Goal: Download file/media

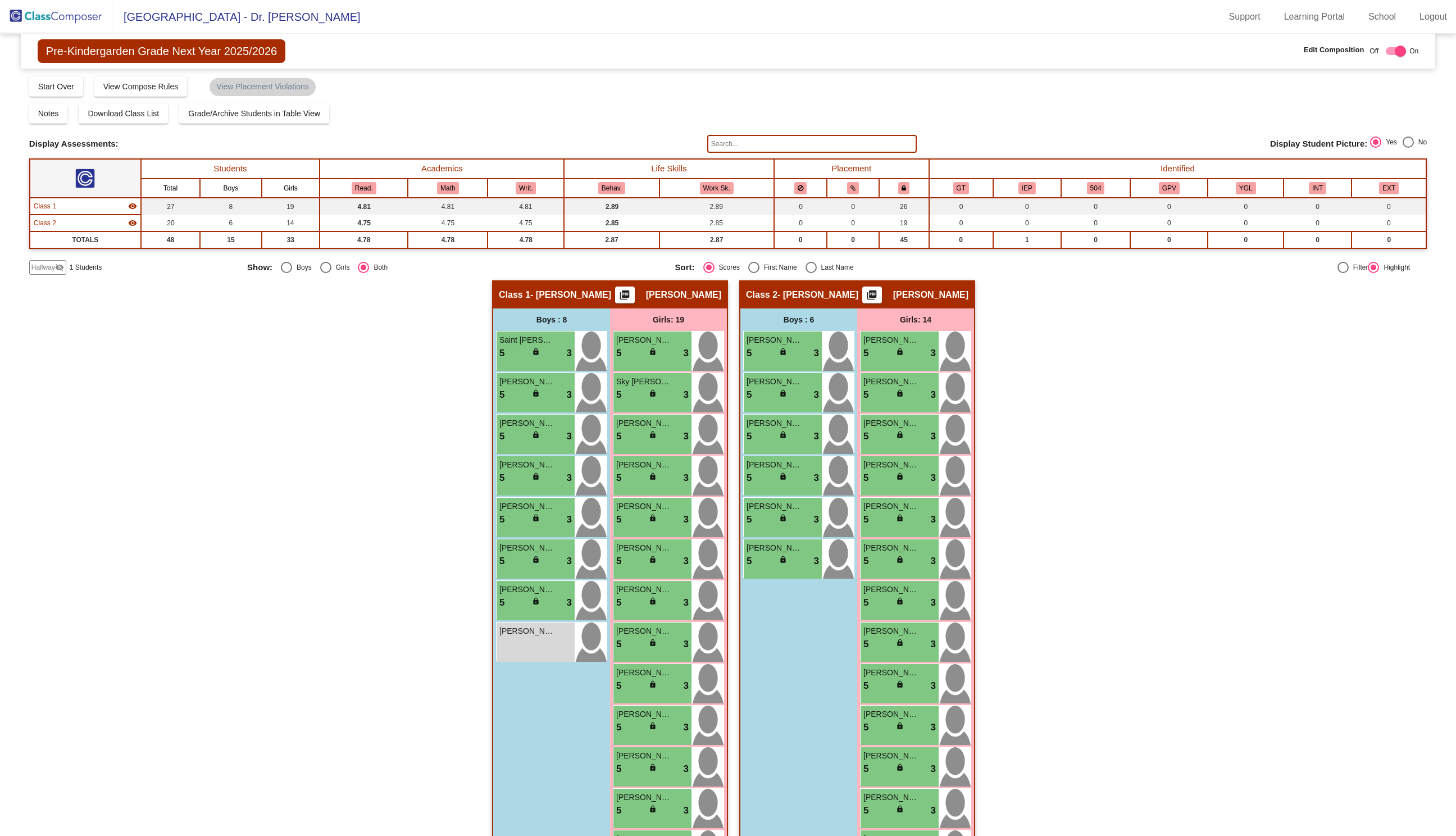
click at [56, 23] on img at bounding box center [56, 17] width 113 height 33
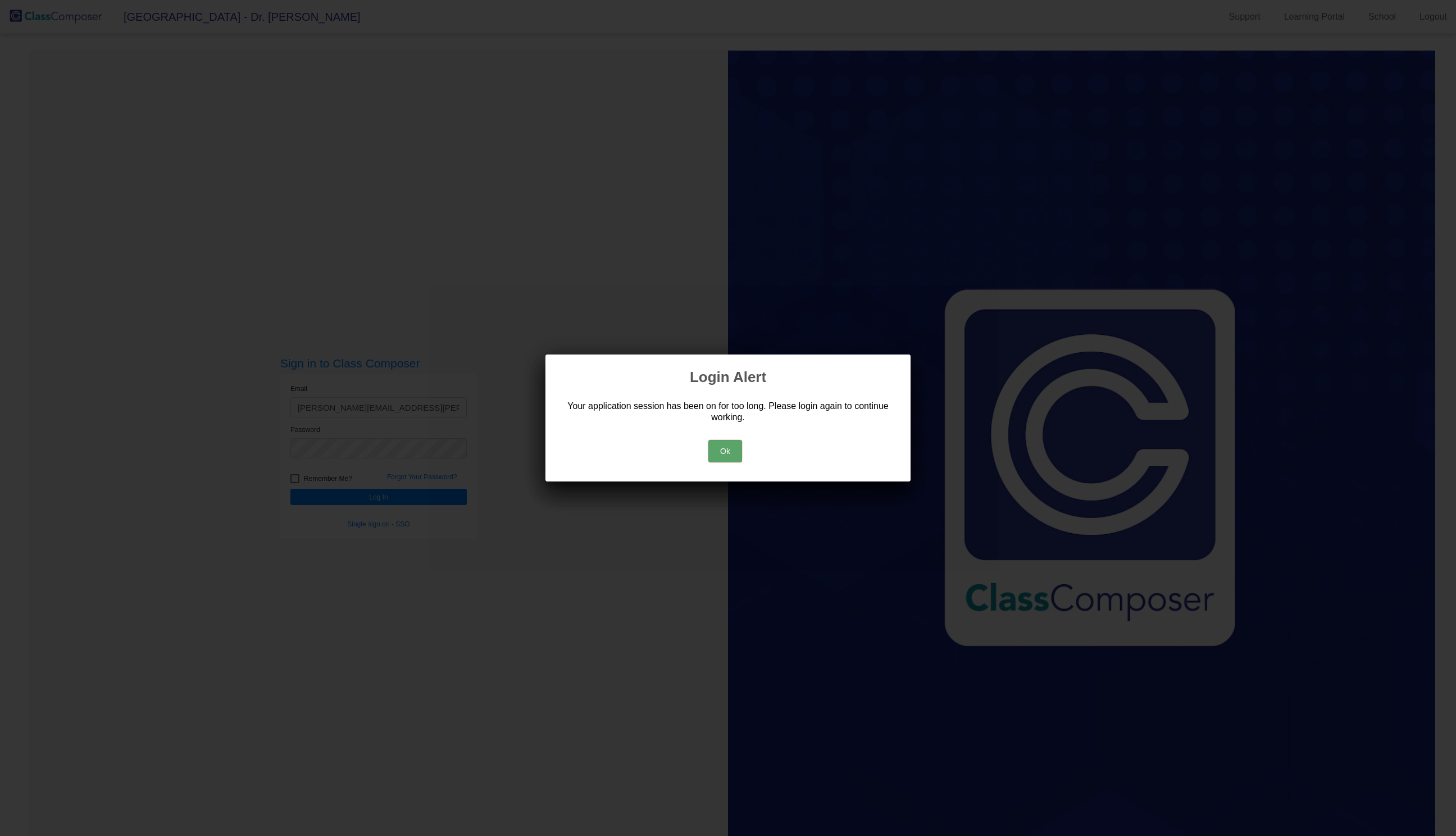
click at [725, 459] on button "Ok" at bounding box center [725, 451] width 34 height 22
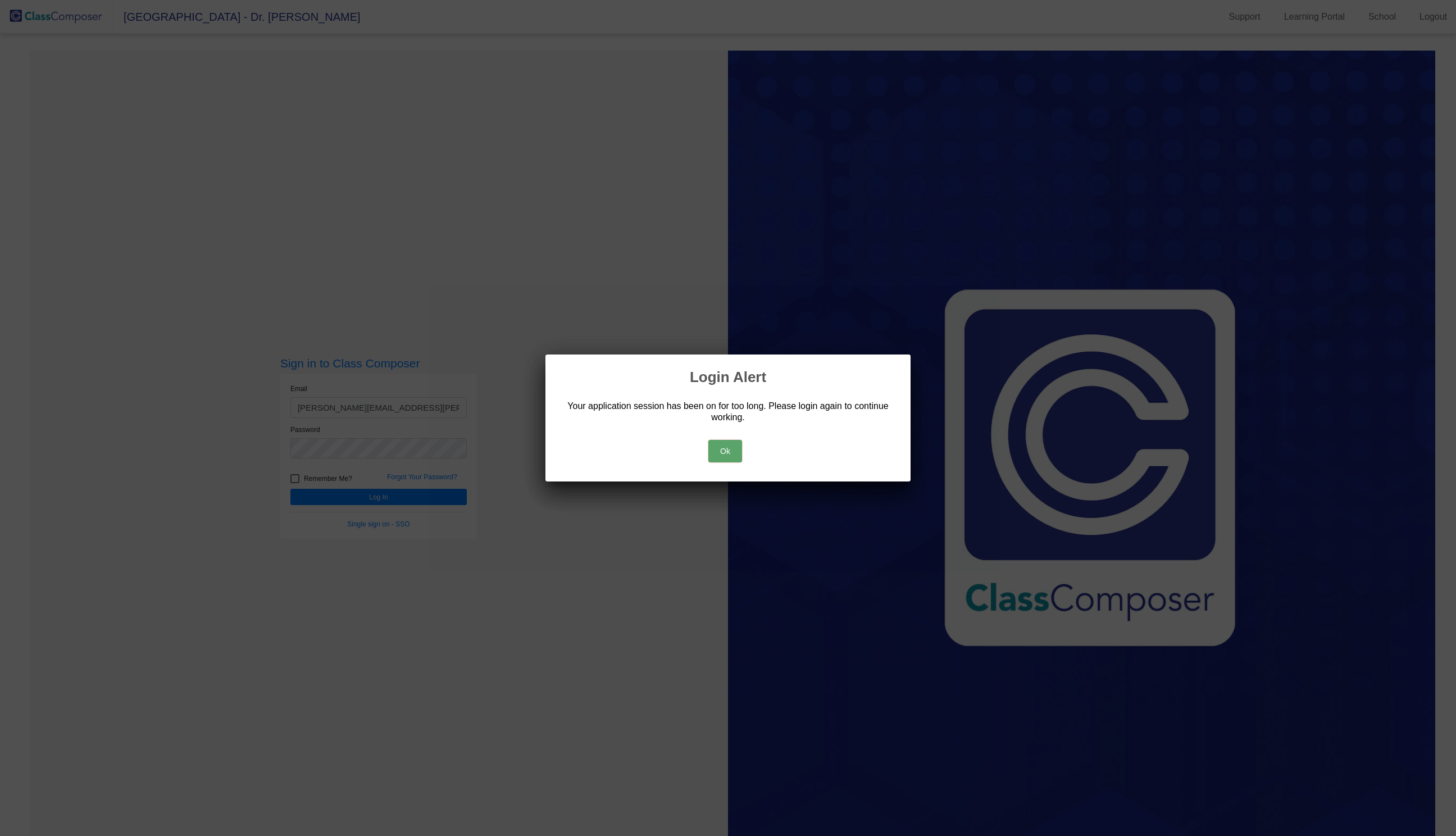
click at [716, 448] on button "Ok" at bounding box center [725, 451] width 34 height 22
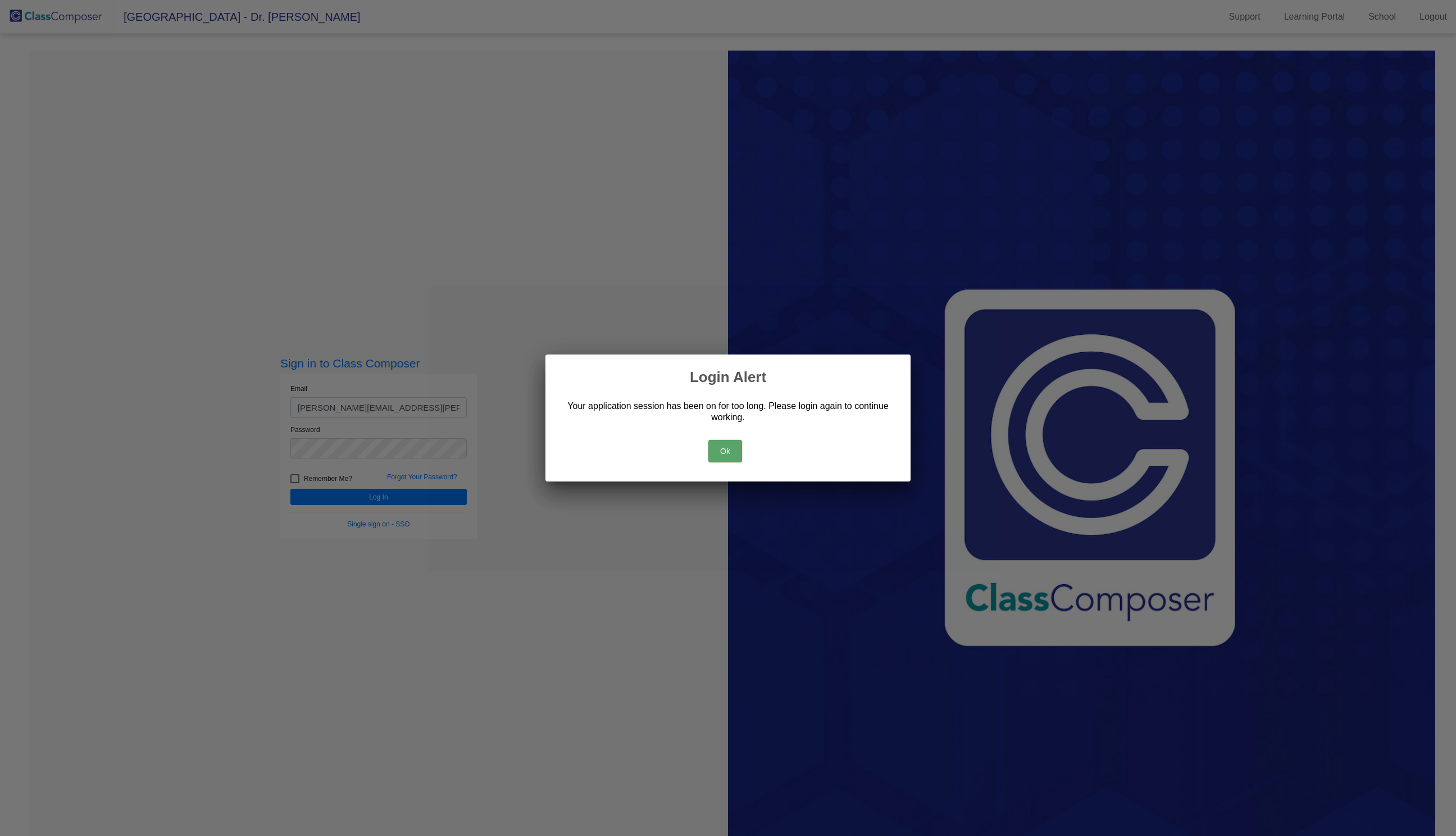
click at [425, 487] on div at bounding box center [728, 418] width 1456 height 836
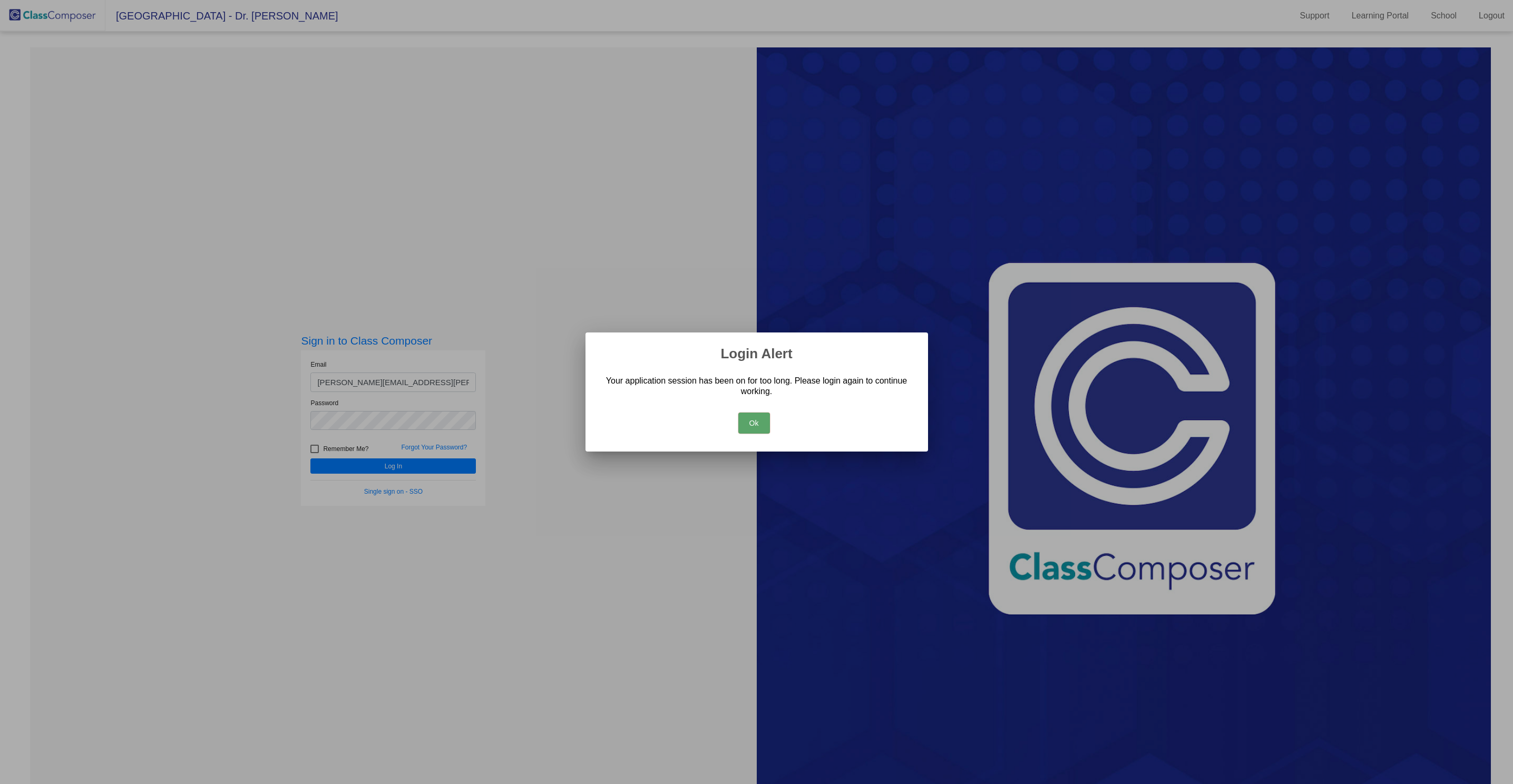
click at [753, 425] on button "Ok" at bounding box center [754, 423] width 32 height 21
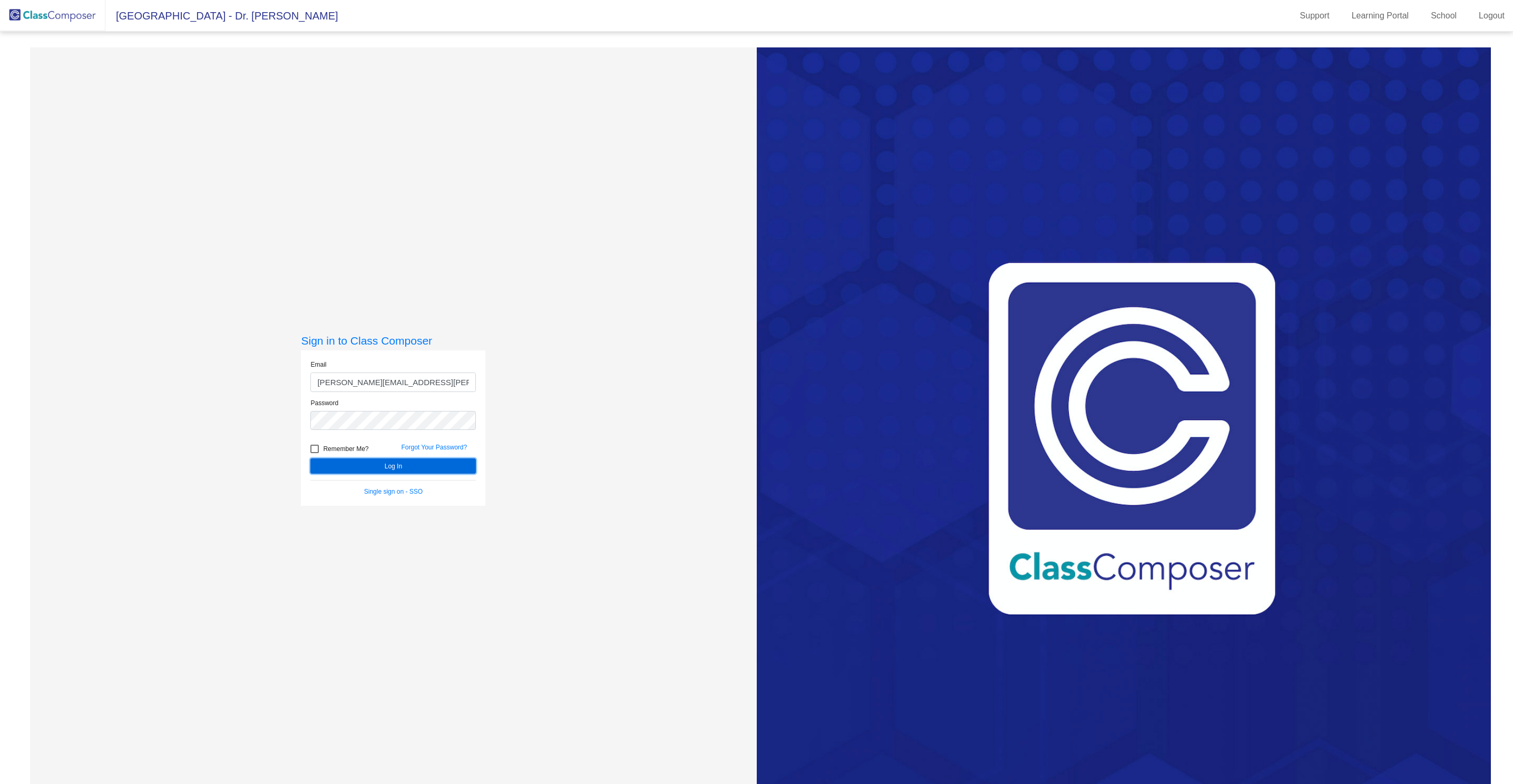
click at [362, 468] on button "Log In" at bounding box center [393, 466] width 166 height 15
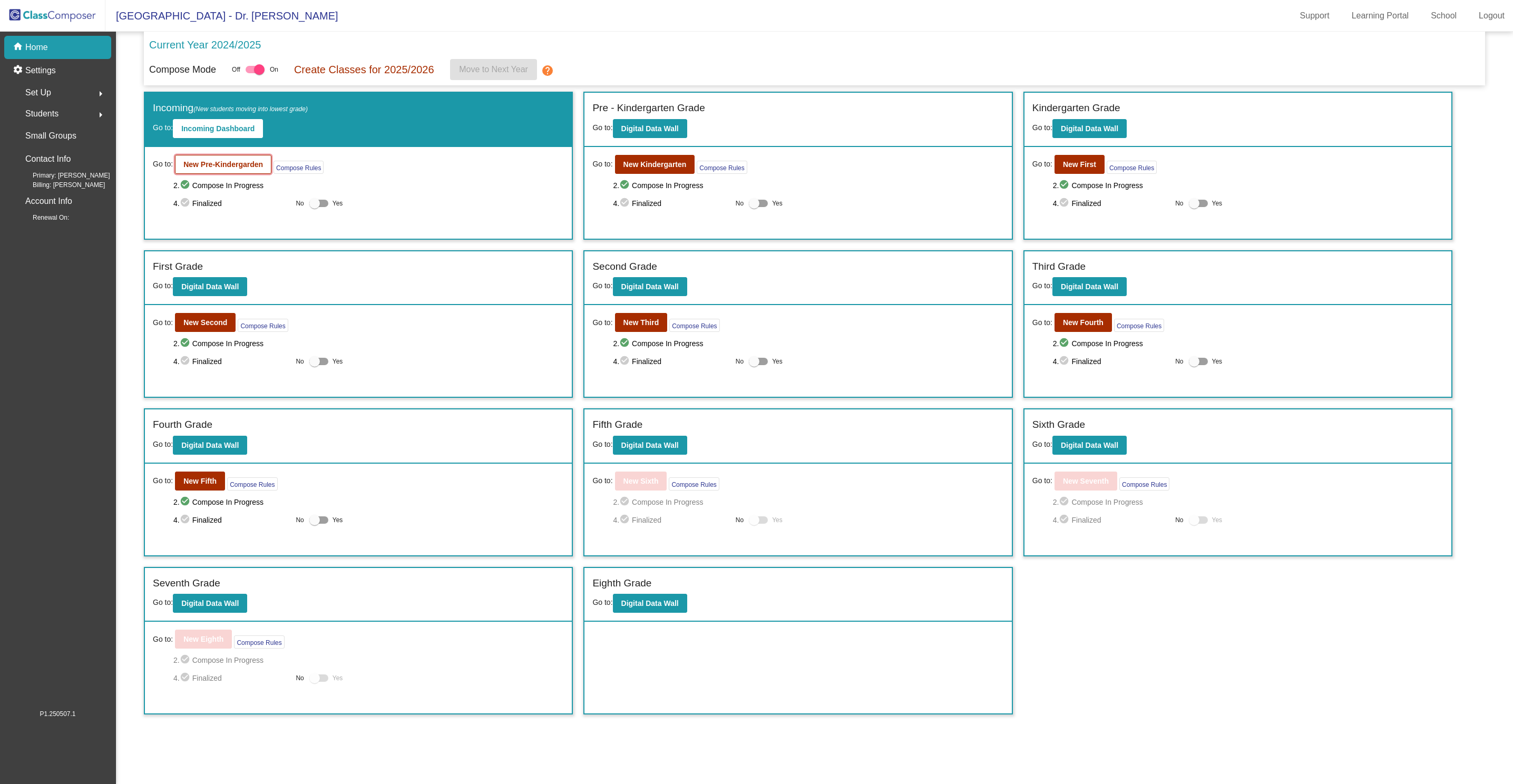
click at [215, 170] on button "New Pre-Kindergarden" at bounding box center [223, 164] width 96 height 19
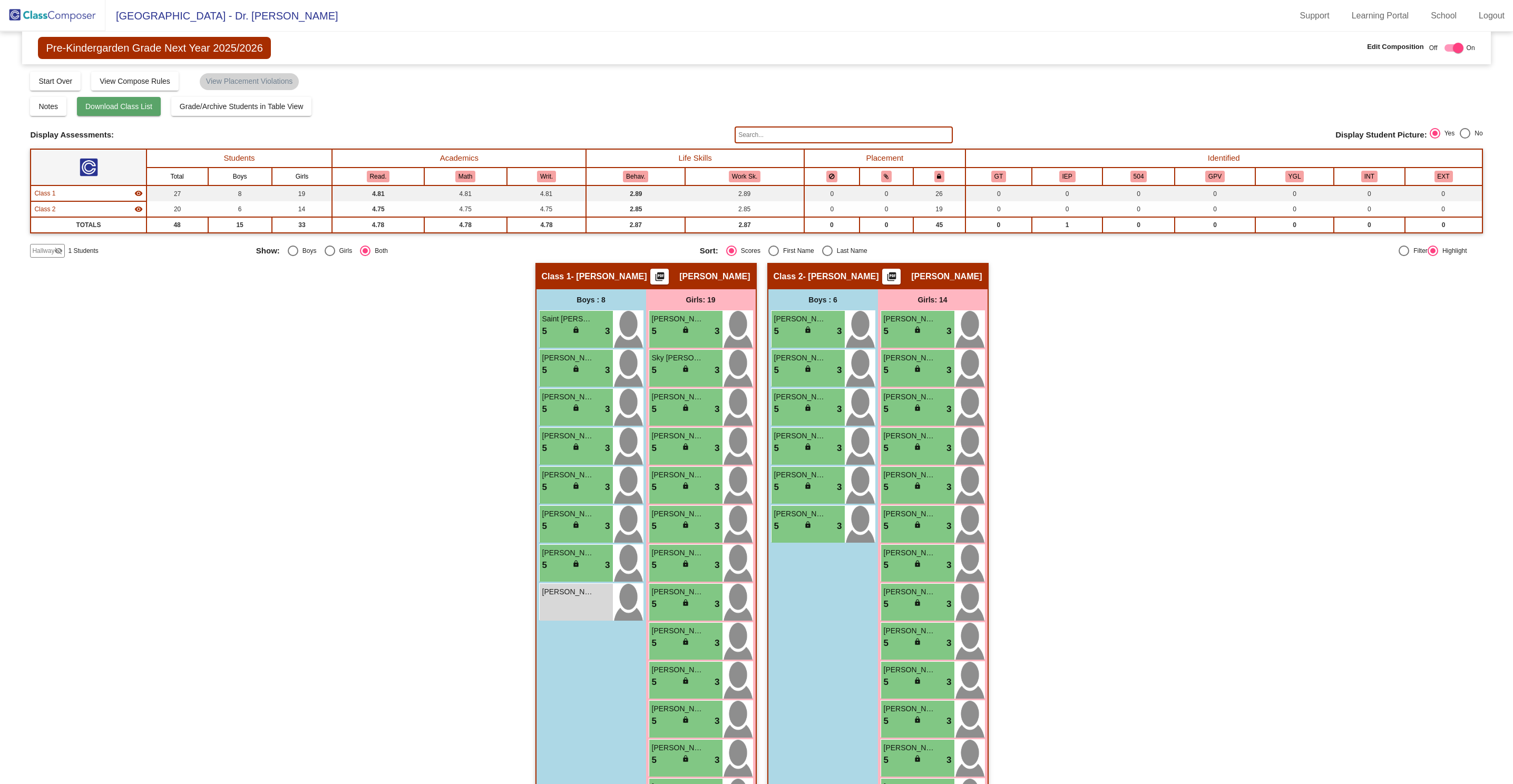
click at [96, 113] on button "Download Class List" at bounding box center [119, 106] width 83 height 19
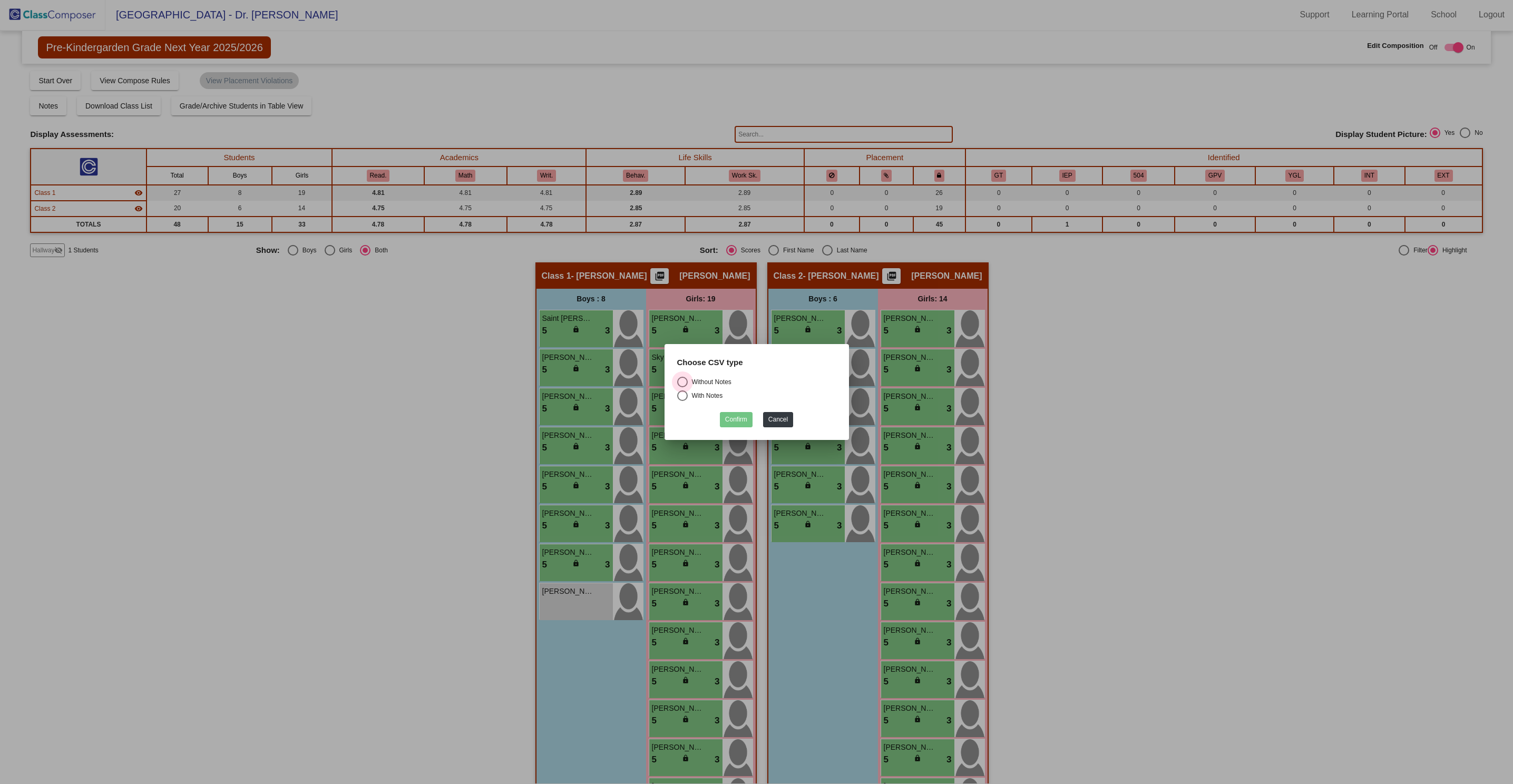
click at [681, 380] on div "Select an option" at bounding box center [683, 382] width 11 height 11
click at [682, 387] on input "Without Notes" at bounding box center [682, 387] width 1 height 1
radio input "true"
click at [737, 419] on button "Confirm" at bounding box center [736, 419] width 33 height 15
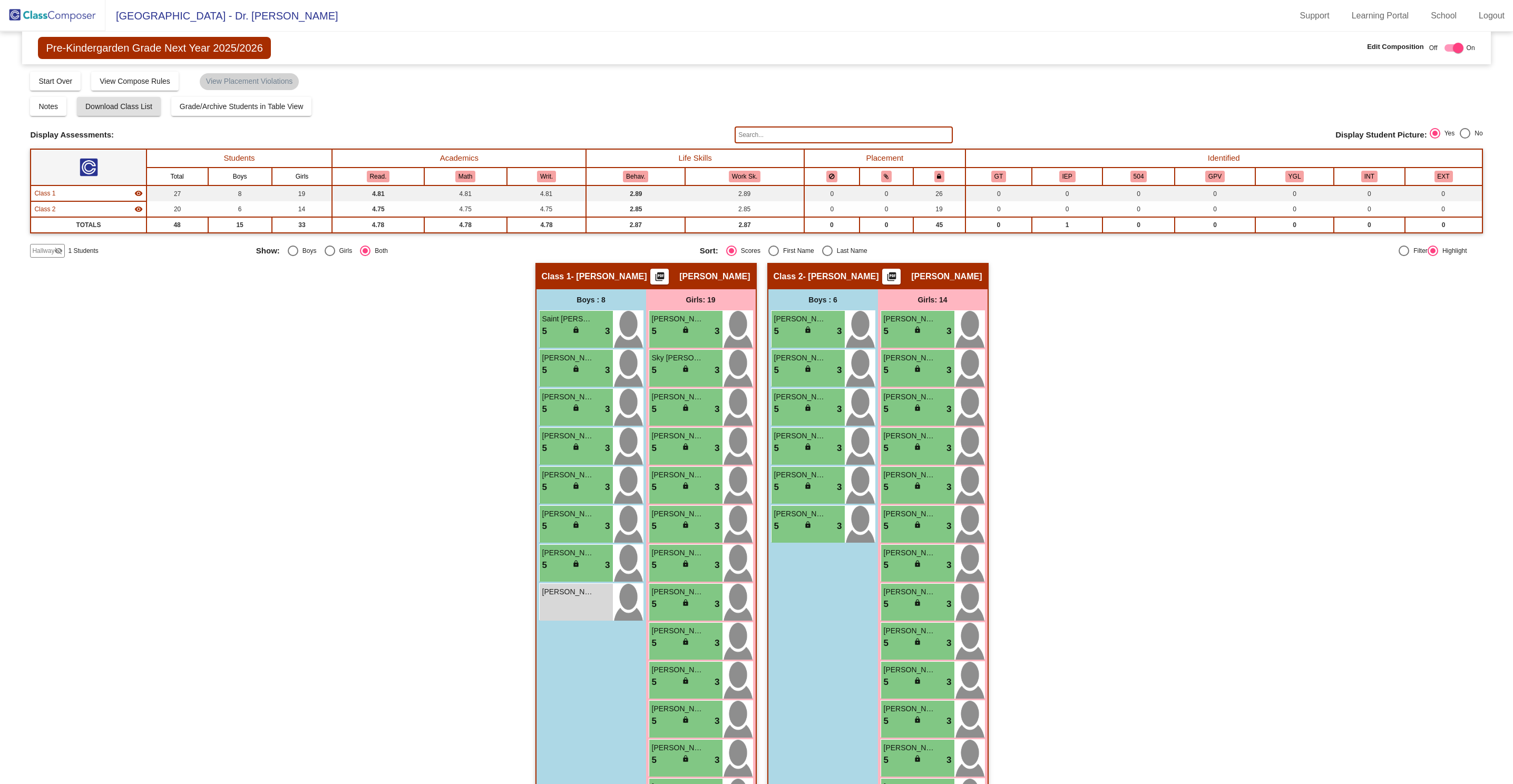
click at [73, 22] on img at bounding box center [53, 15] width 106 height 31
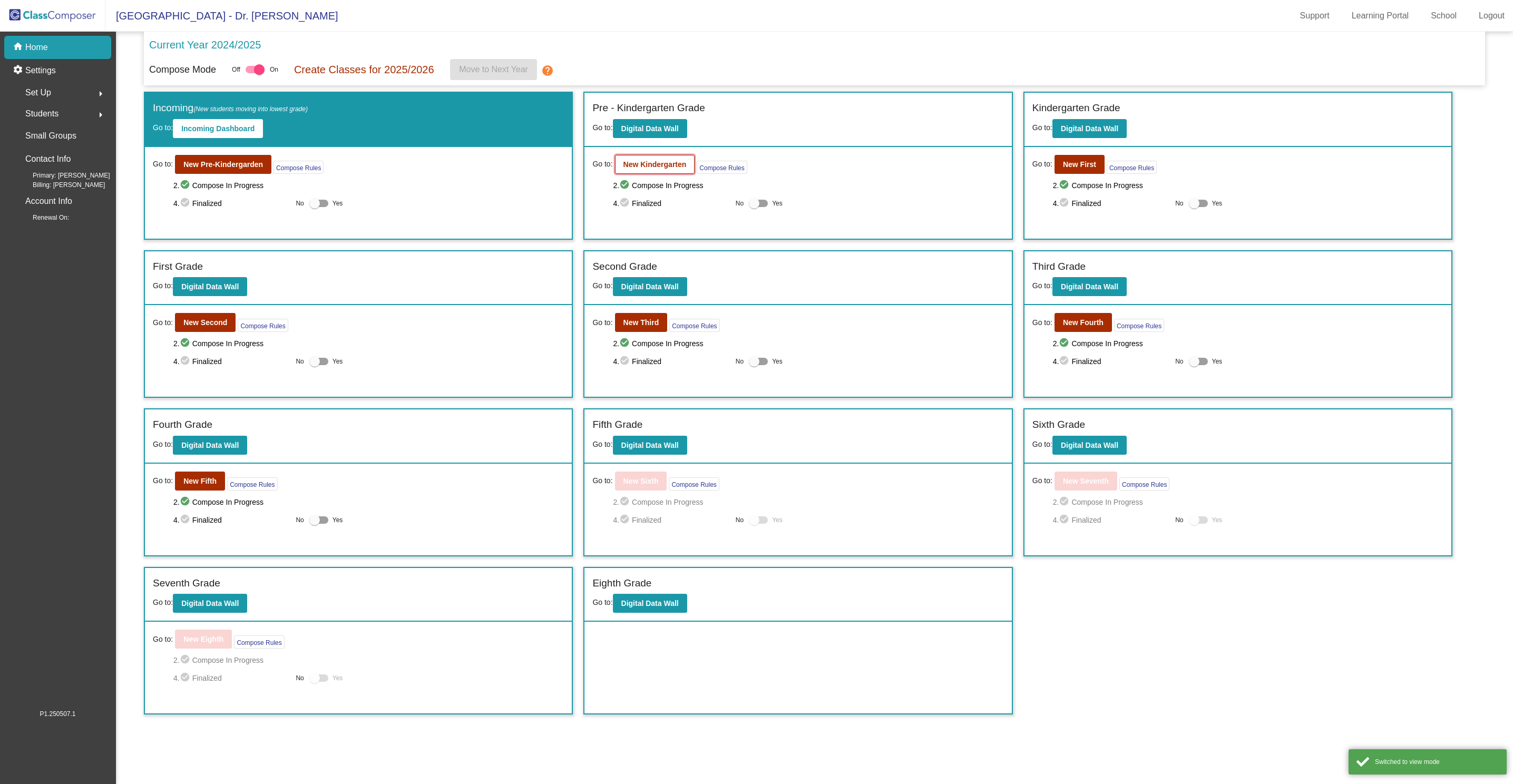
click at [643, 165] on b "New Kindergarten" at bounding box center [655, 164] width 63 height 9
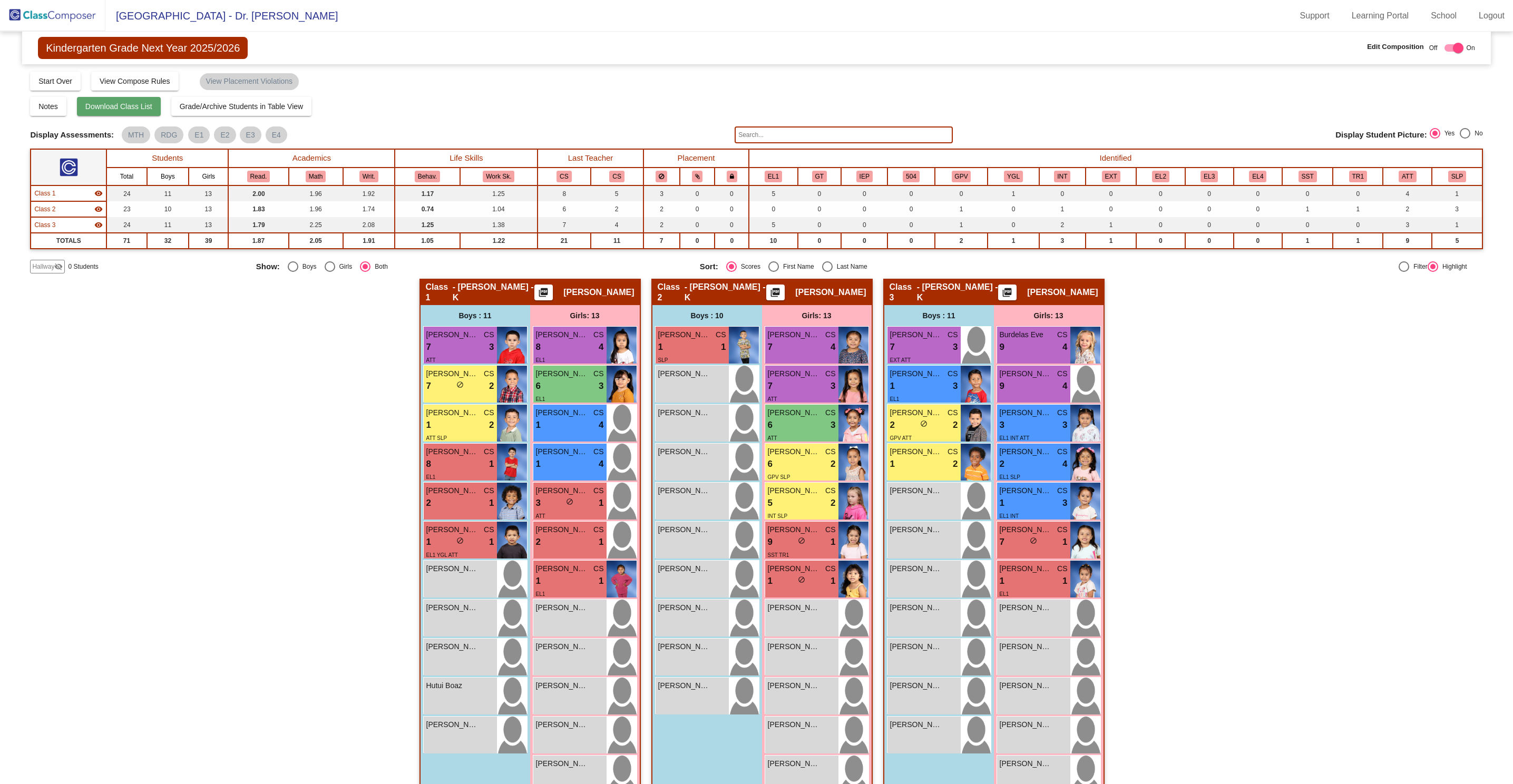
click at [142, 104] on span "Download Class List" at bounding box center [119, 106] width 67 height 9
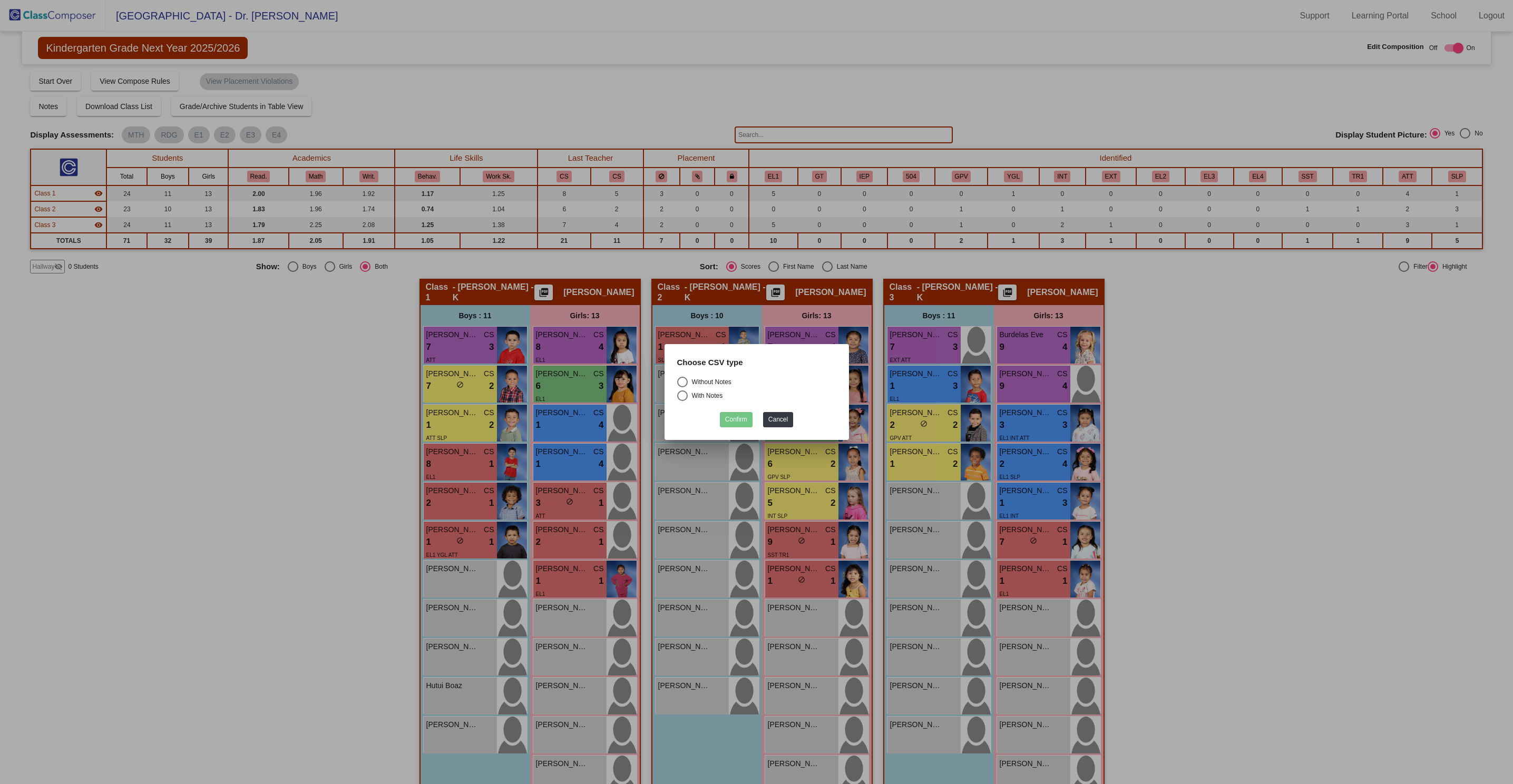
click at [683, 381] on div "Select an option" at bounding box center [683, 382] width 11 height 11
click at [683, 387] on input "Without Notes" at bounding box center [682, 387] width 1 height 1
radio input "true"
click at [741, 416] on button "Confirm" at bounding box center [736, 419] width 33 height 15
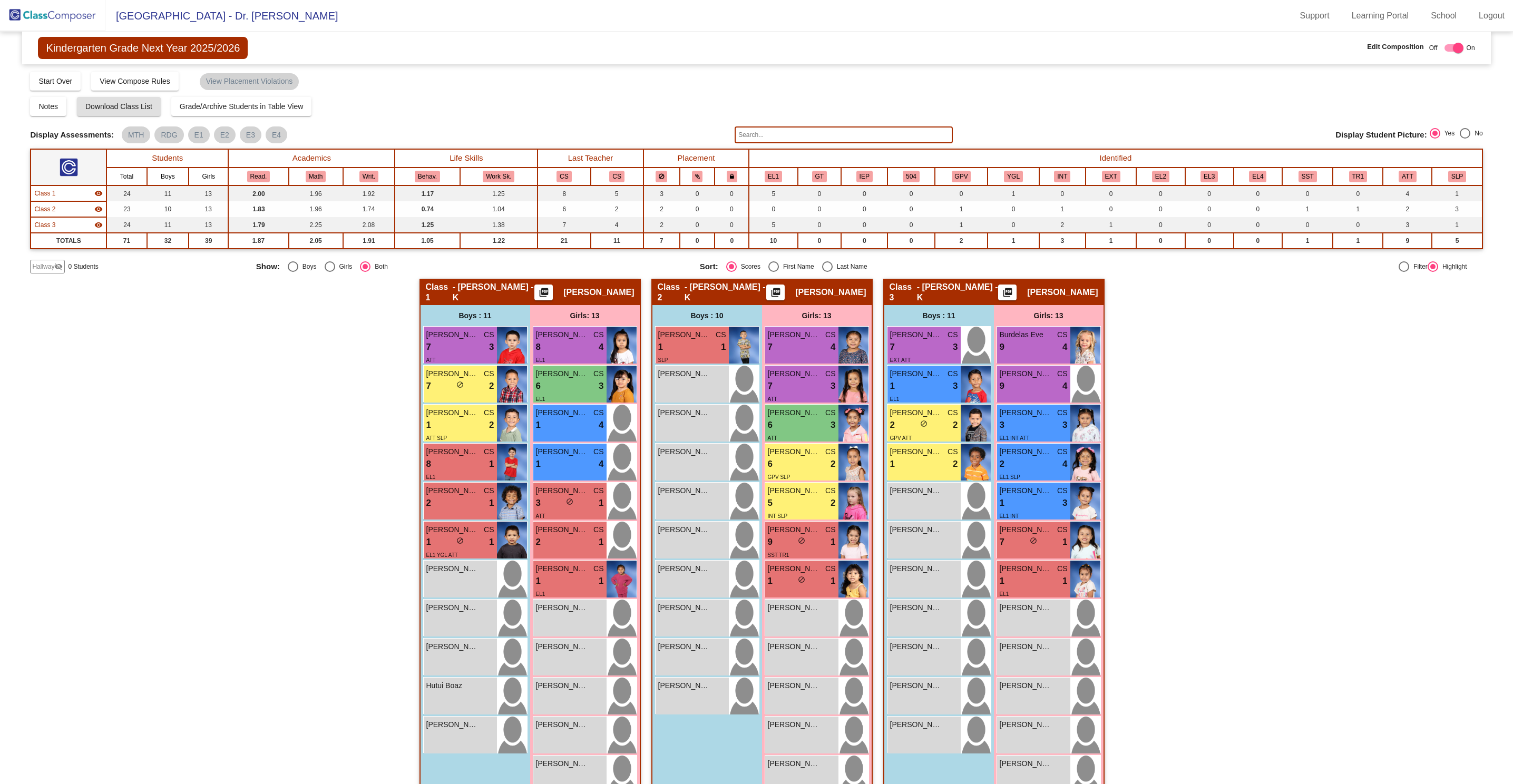
click at [42, 15] on img at bounding box center [53, 15] width 106 height 31
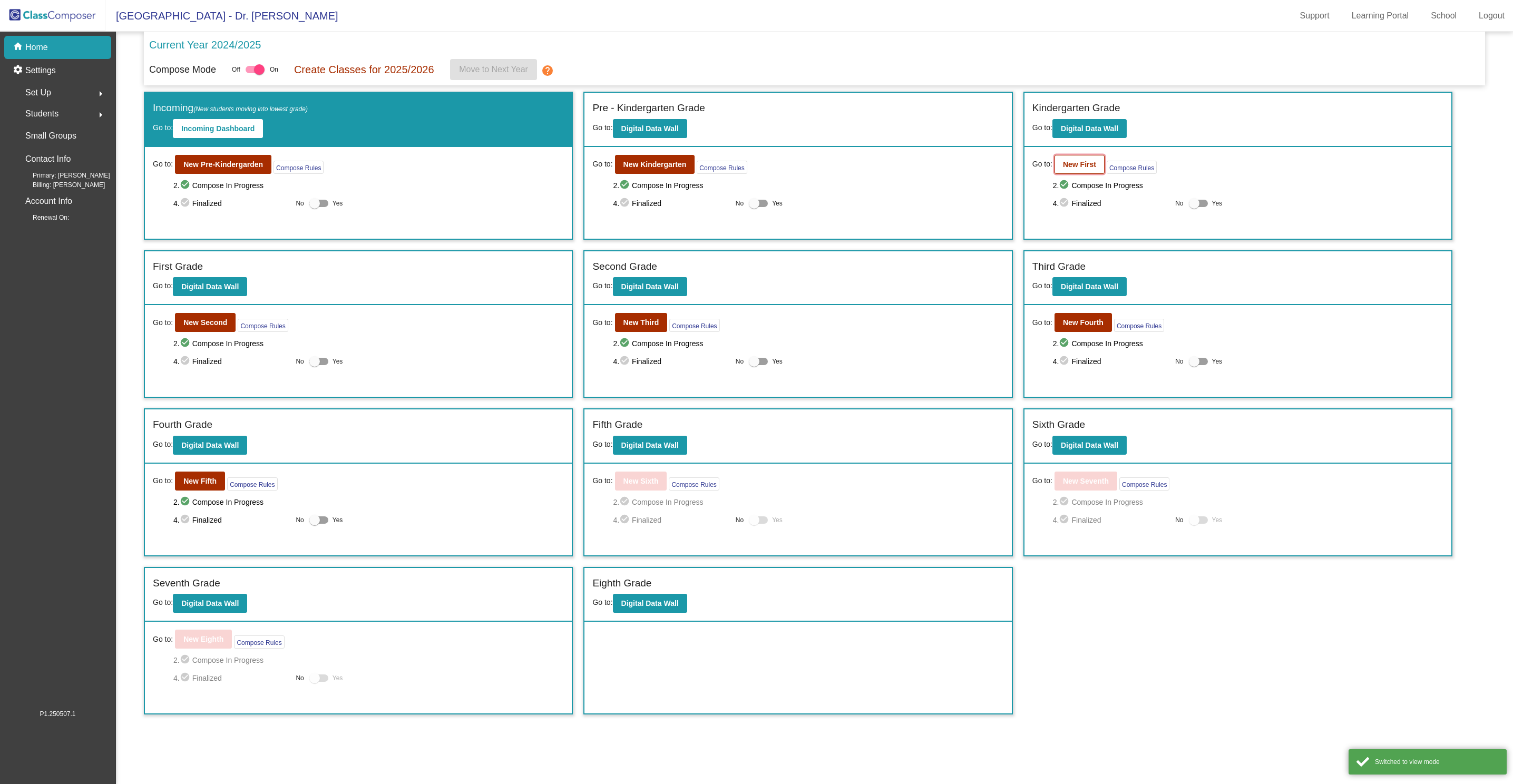
click at [1089, 162] on b "New First" at bounding box center [1079, 164] width 33 height 9
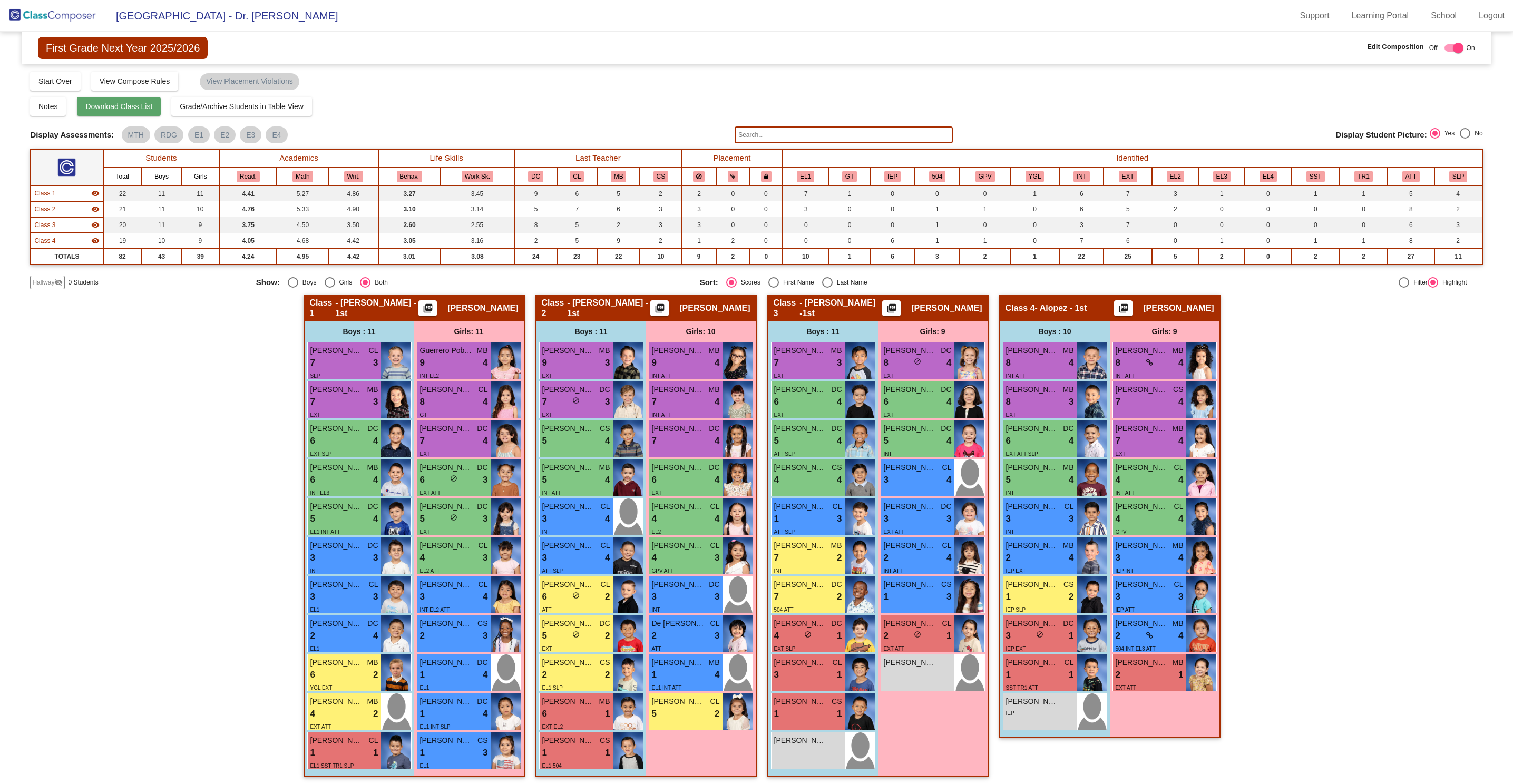
click at [124, 103] on span "Download Class List" at bounding box center [119, 106] width 67 height 9
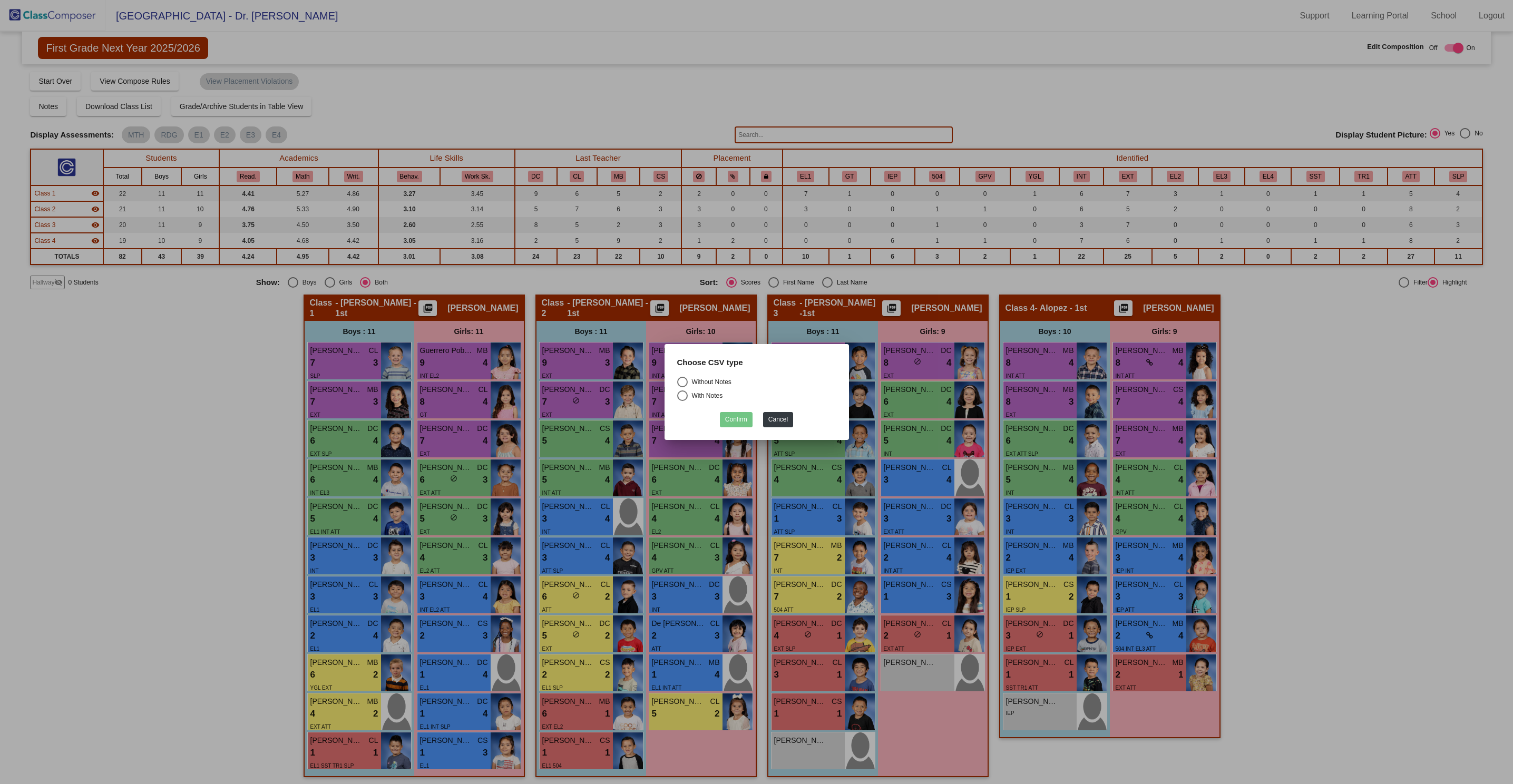
click at [685, 380] on div "Select an option" at bounding box center [683, 382] width 11 height 11
click at [683, 387] on input "Without Notes" at bounding box center [682, 387] width 1 height 1
radio input "true"
click at [744, 420] on button "Confirm" at bounding box center [736, 419] width 33 height 15
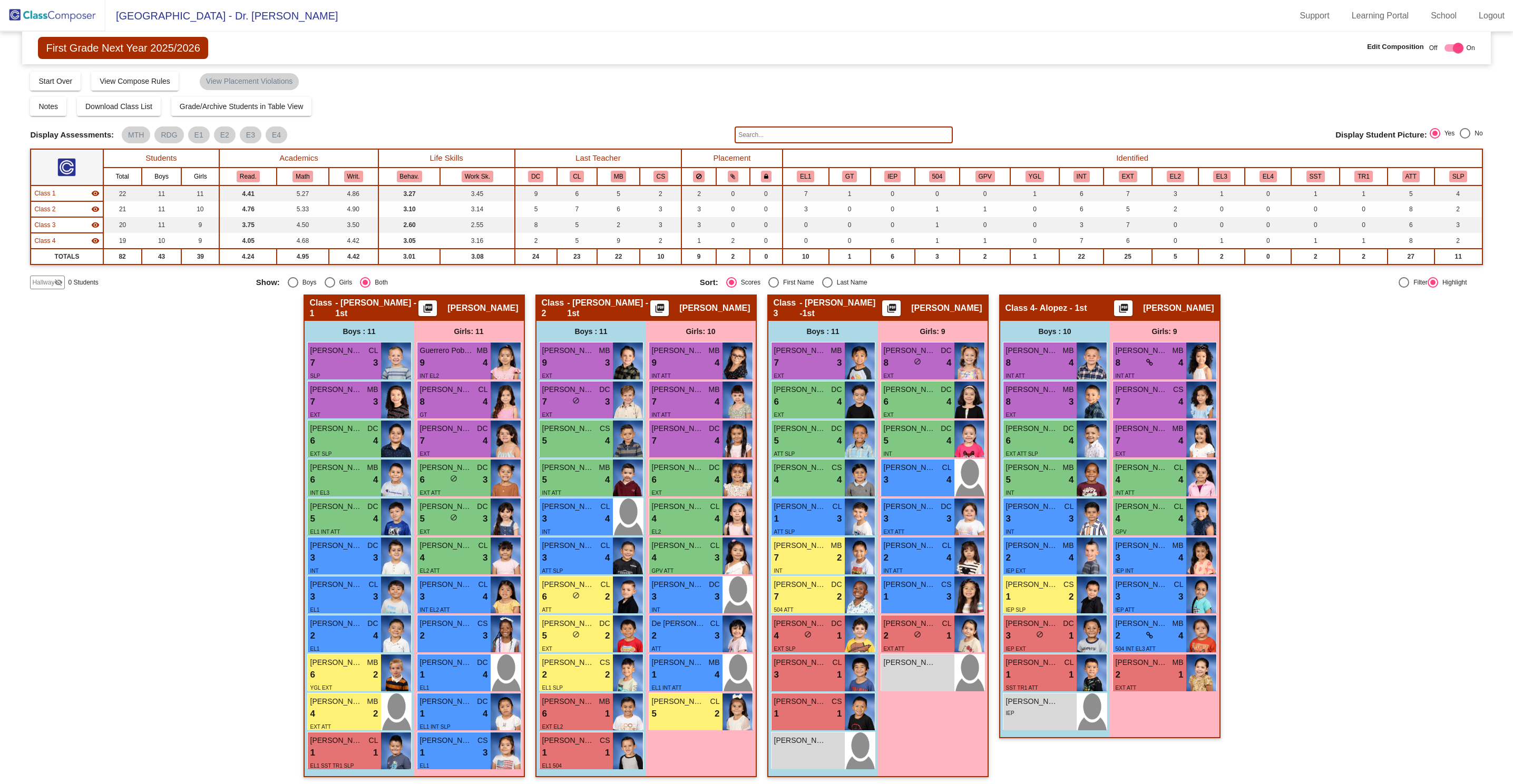
click at [72, 21] on img at bounding box center [53, 15] width 106 height 31
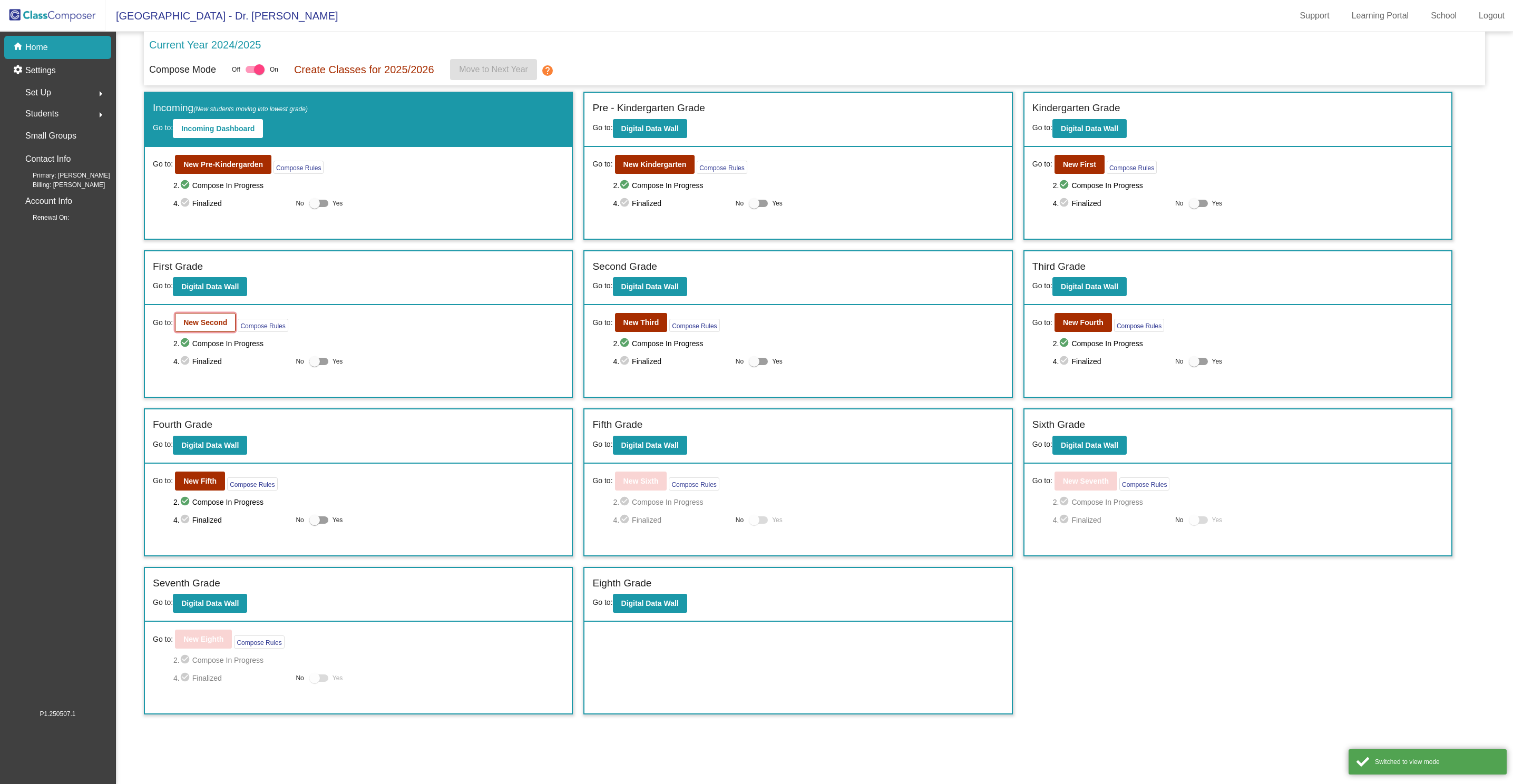
click at [216, 326] on b "New Second" at bounding box center [205, 322] width 44 height 9
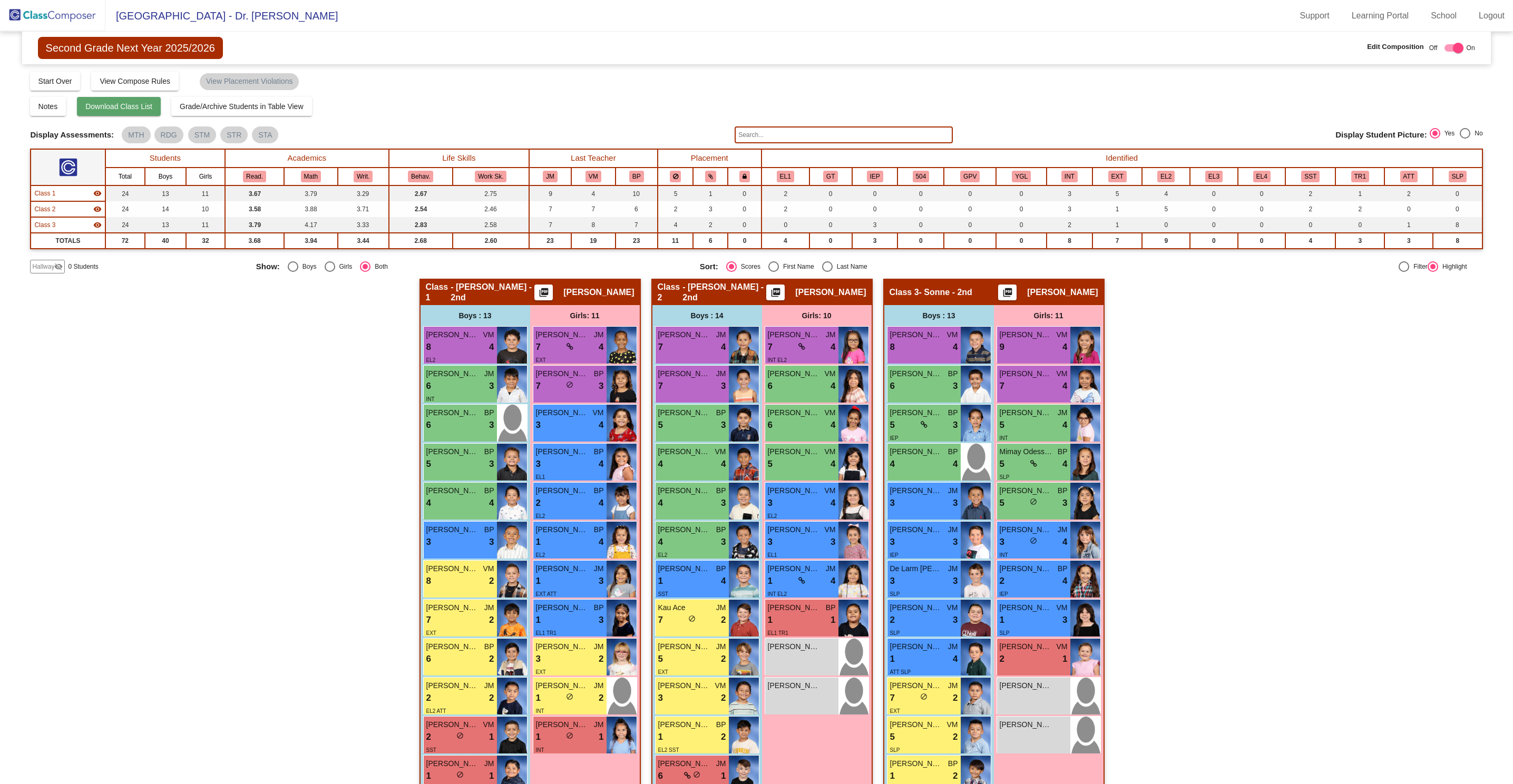
click at [142, 105] on span "Download Class List" at bounding box center [119, 106] width 67 height 9
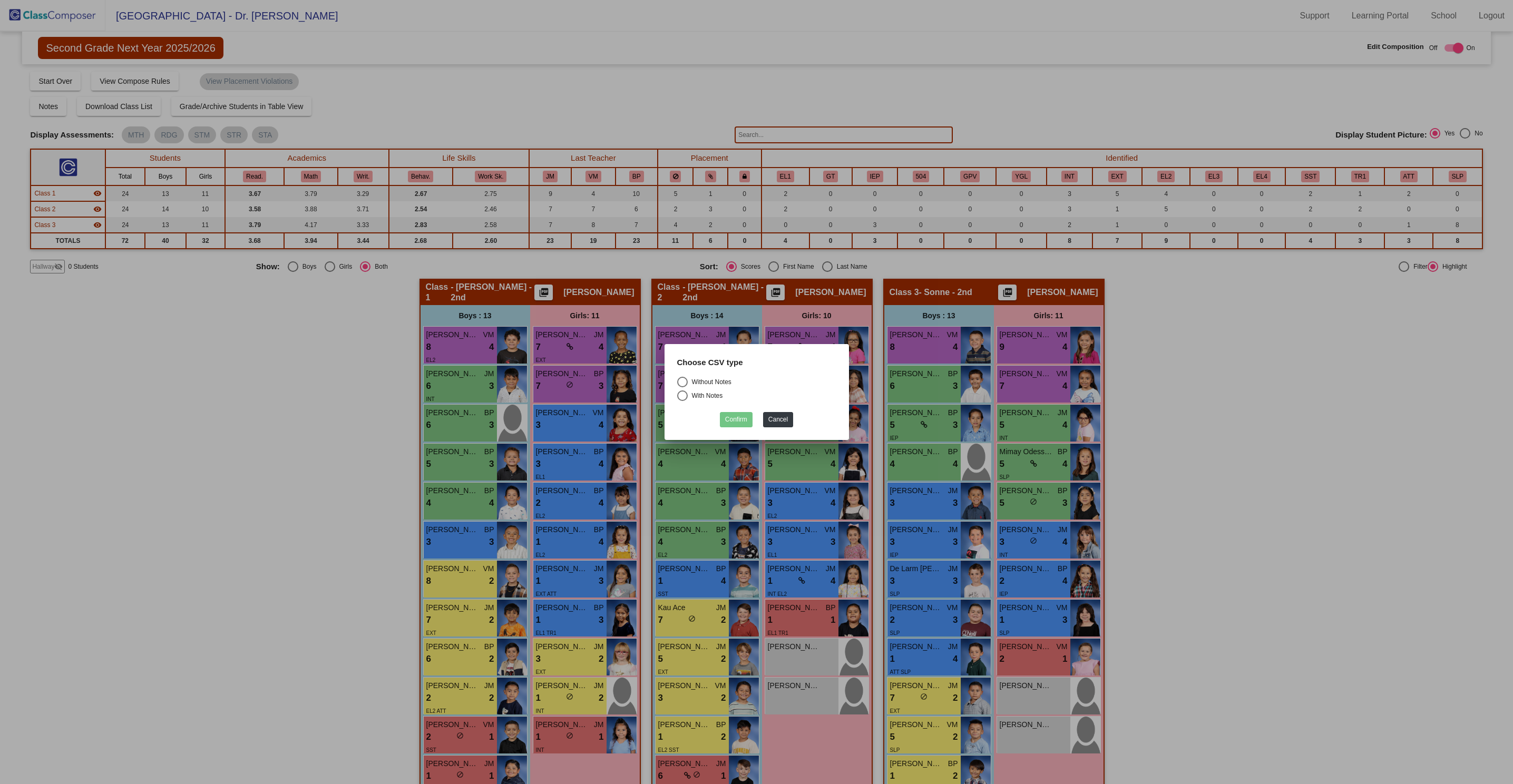
click at [684, 380] on div "Select an option" at bounding box center [683, 382] width 11 height 11
click at [683, 387] on input "Without Notes" at bounding box center [682, 387] width 1 height 1
radio input "true"
click at [738, 421] on button "Confirm" at bounding box center [736, 419] width 33 height 15
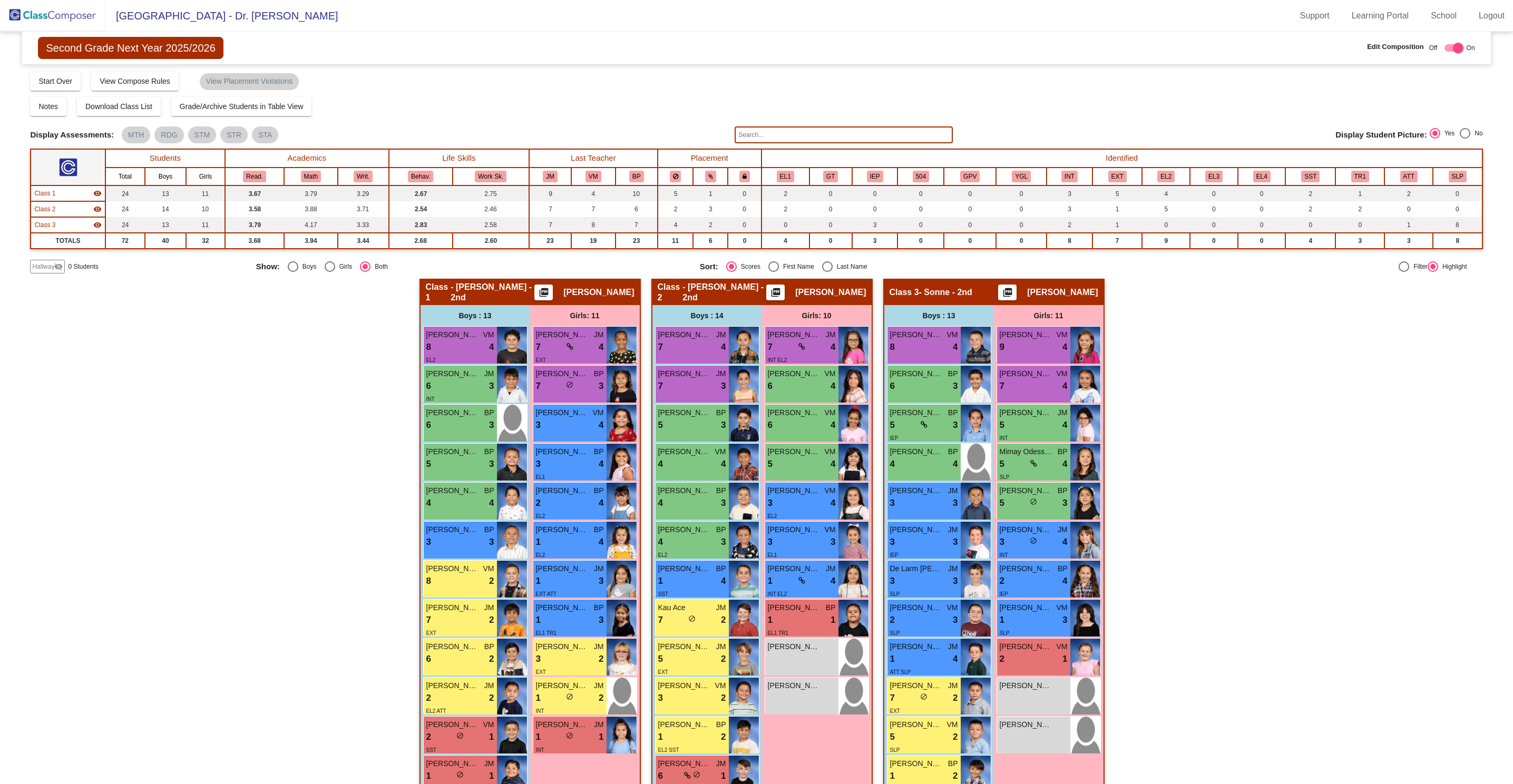
click at [74, 20] on img at bounding box center [53, 15] width 106 height 31
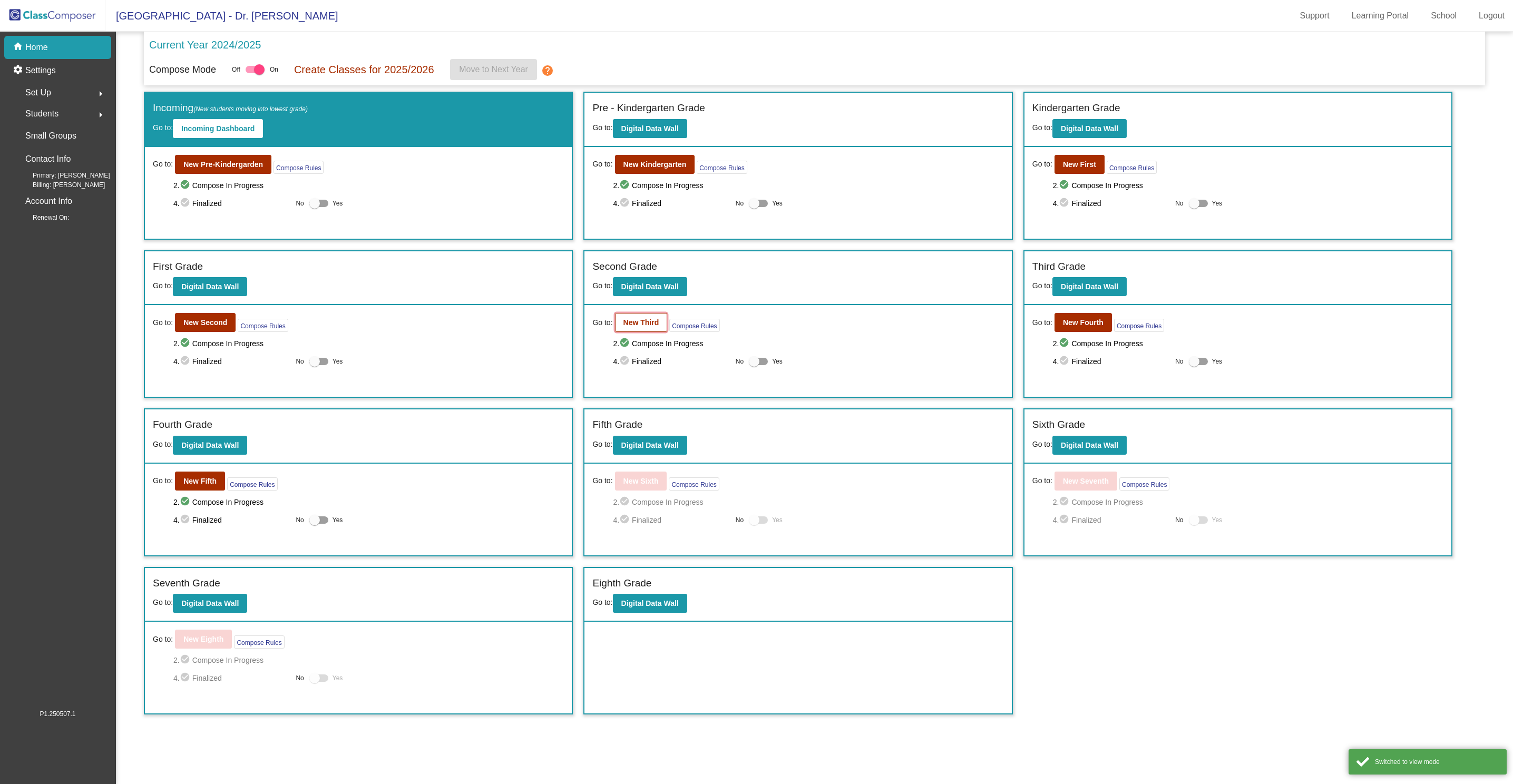
click at [646, 326] on b "New Third" at bounding box center [641, 322] width 36 height 9
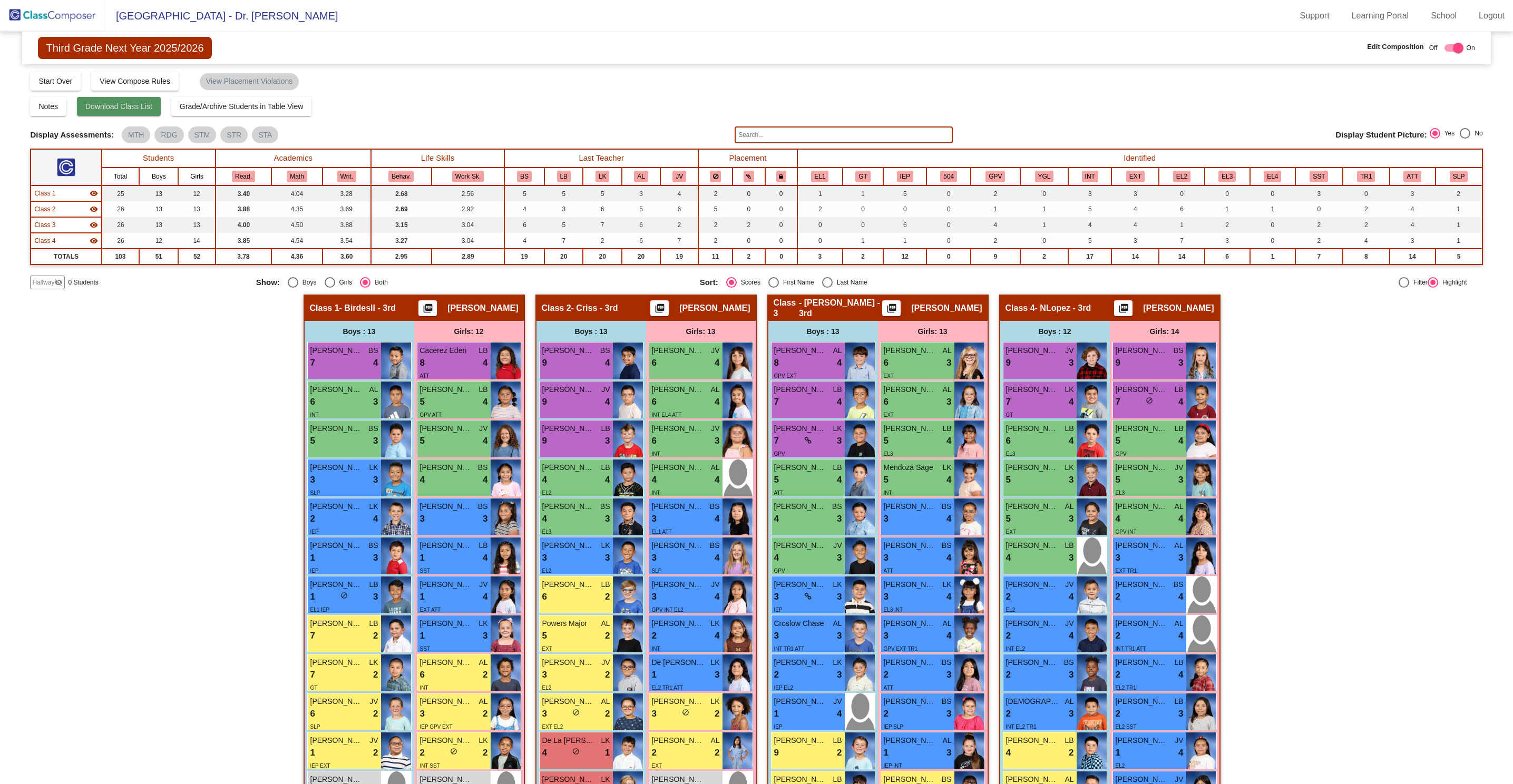
click at [121, 106] on span "Download Class List" at bounding box center [119, 106] width 67 height 9
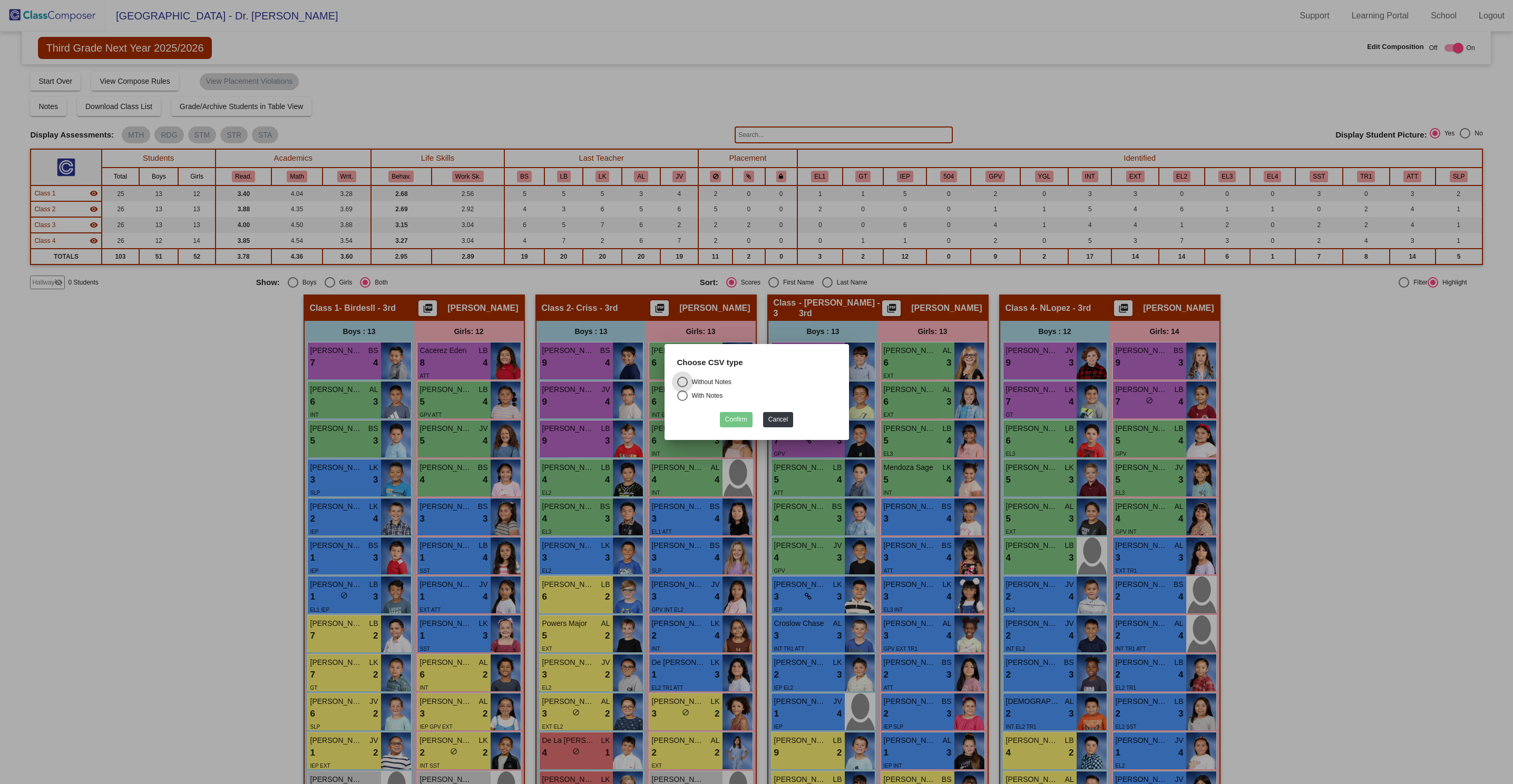
drag, startPoint x: 686, startPoint y: 380, endPoint x: 696, endPoint y: 392, distance: 15.6
click at [685, 380] on div "Select an option" at bounding box center [683, 382] width 11 height 11
click at [683, 387] on input "Without Notes" at bounding box center [682, 387] width 1 height 1
radio input "true"
click at [729, 421] on button "Confirm" at bounding box center [736, 419] width 33 height 15
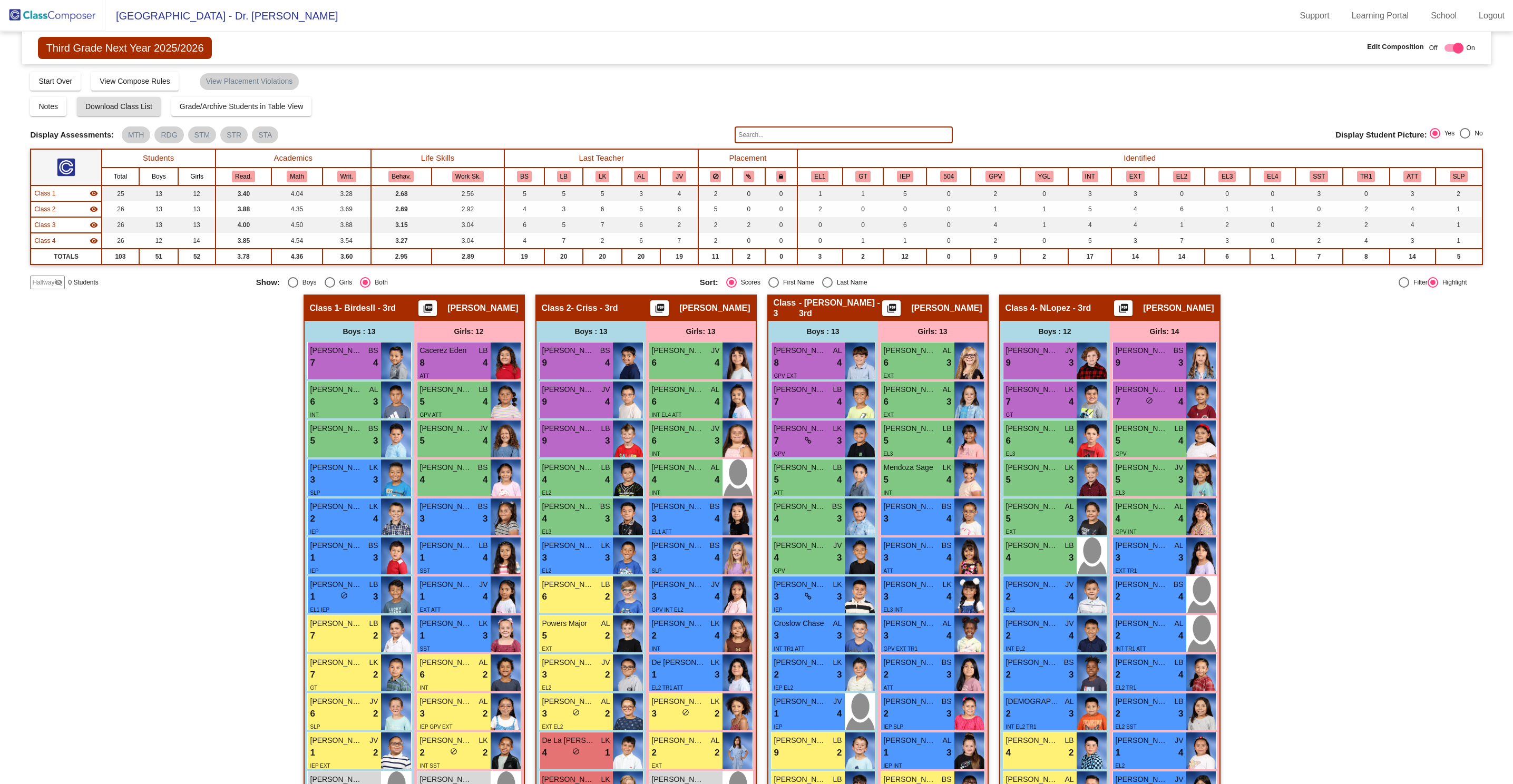
click at [74, 15] on img at bounding box center [53, 15] width 106 height 31
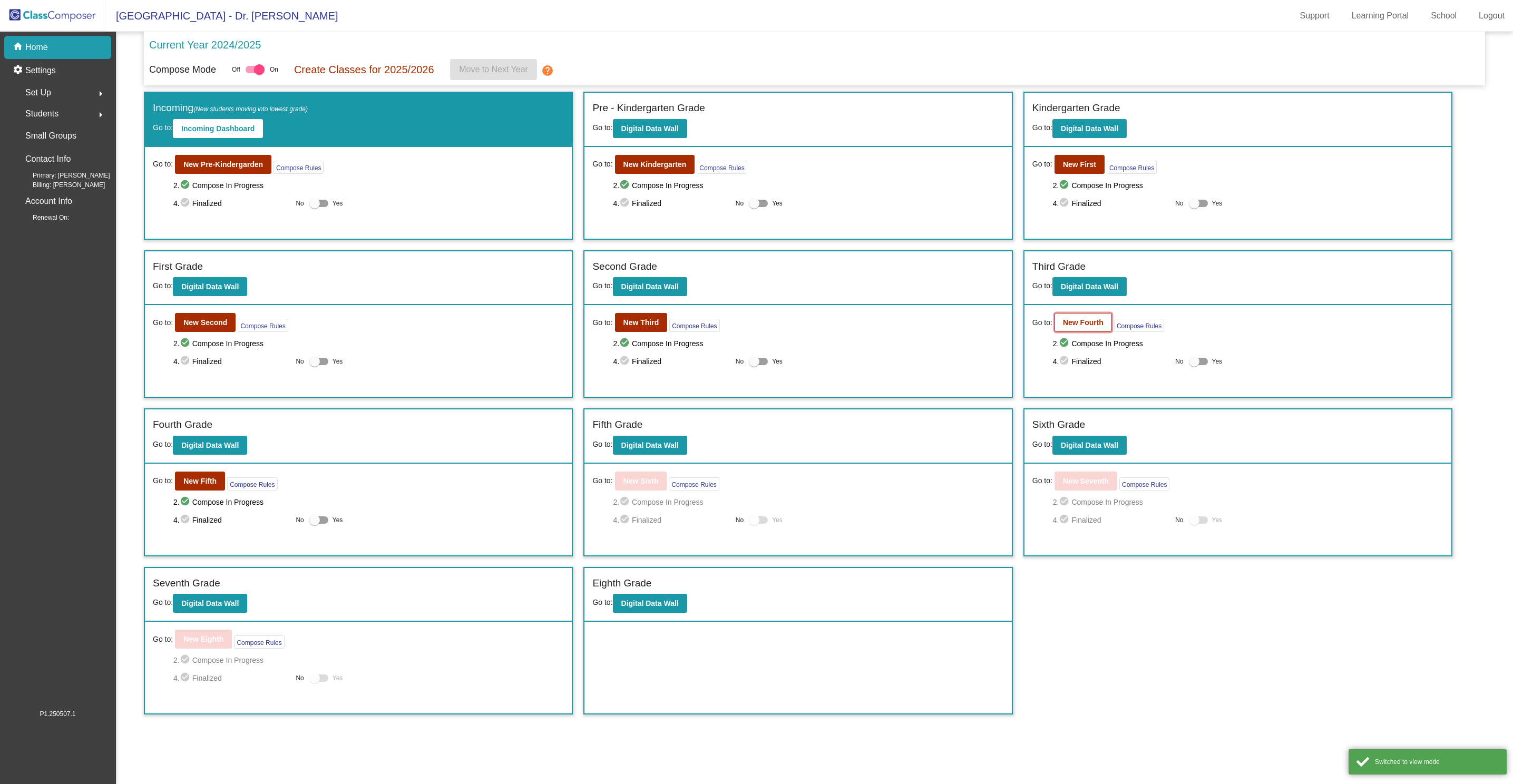
click at [1087, 322] on b "New Fourth" at bounding box center [1083, 322] width 40 height 9
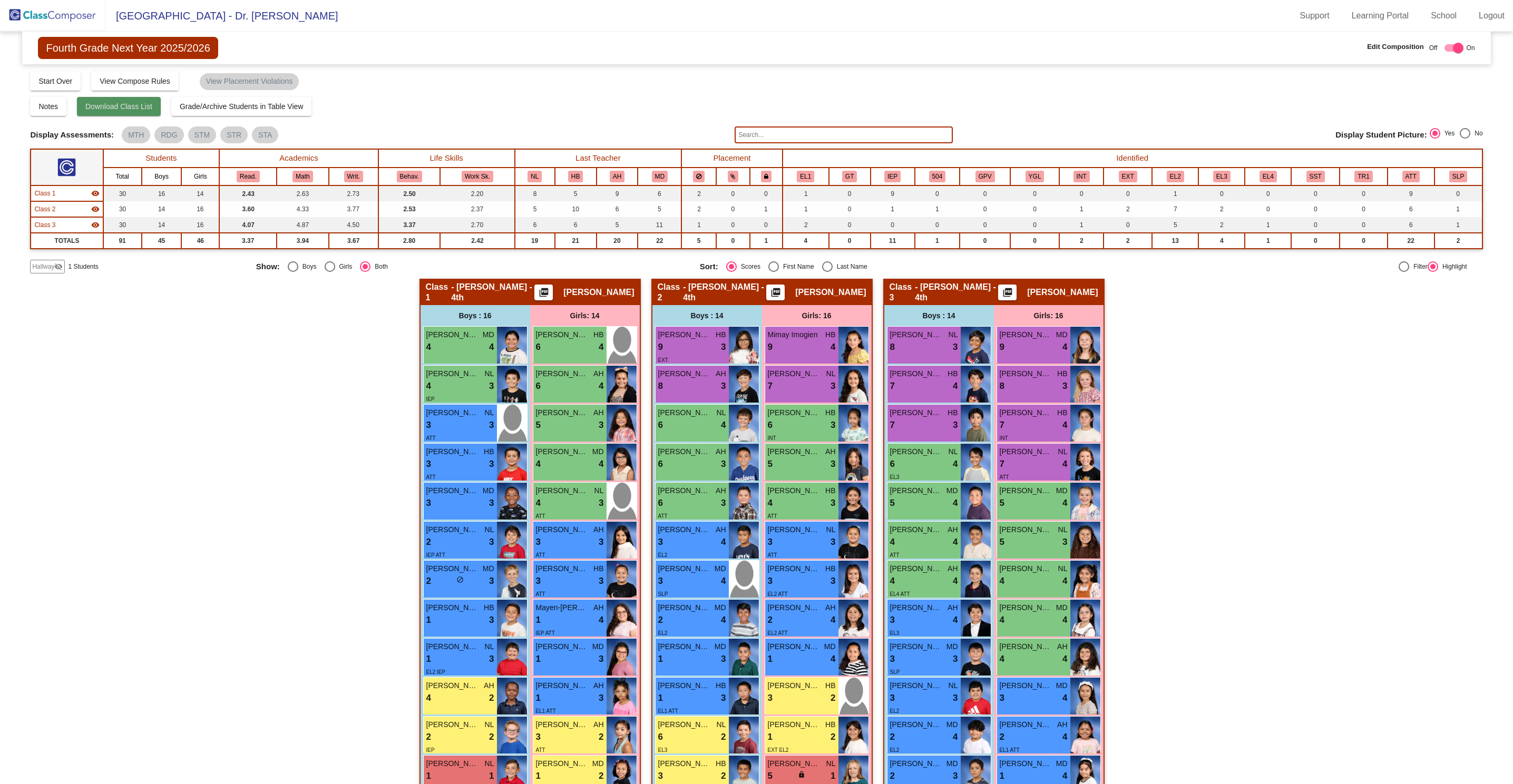
click at [100, 112] on button "Download Class List" at bounding box center [119, 106] width 83 height 19
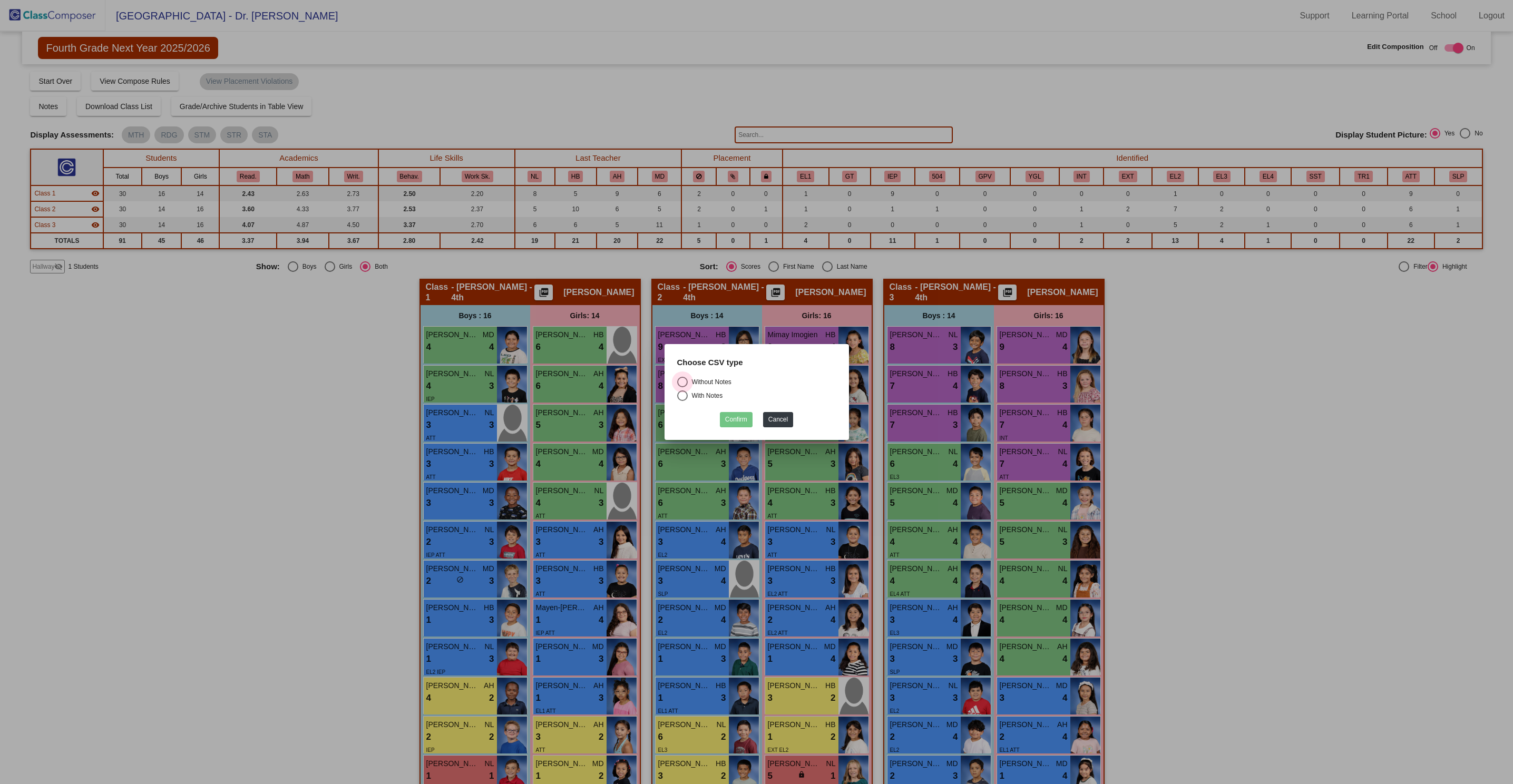
click at [682, 382] on div "Select an option" at bounding box center [682, 382] width 0 height 0
click at [682, 387] on input "Without Notes" at bounding box center [682, 387] width 1 height 1
radio input "true"
click at [737, 418] on button "Confirm" at bounding box center [736, 419] width 33 height 15
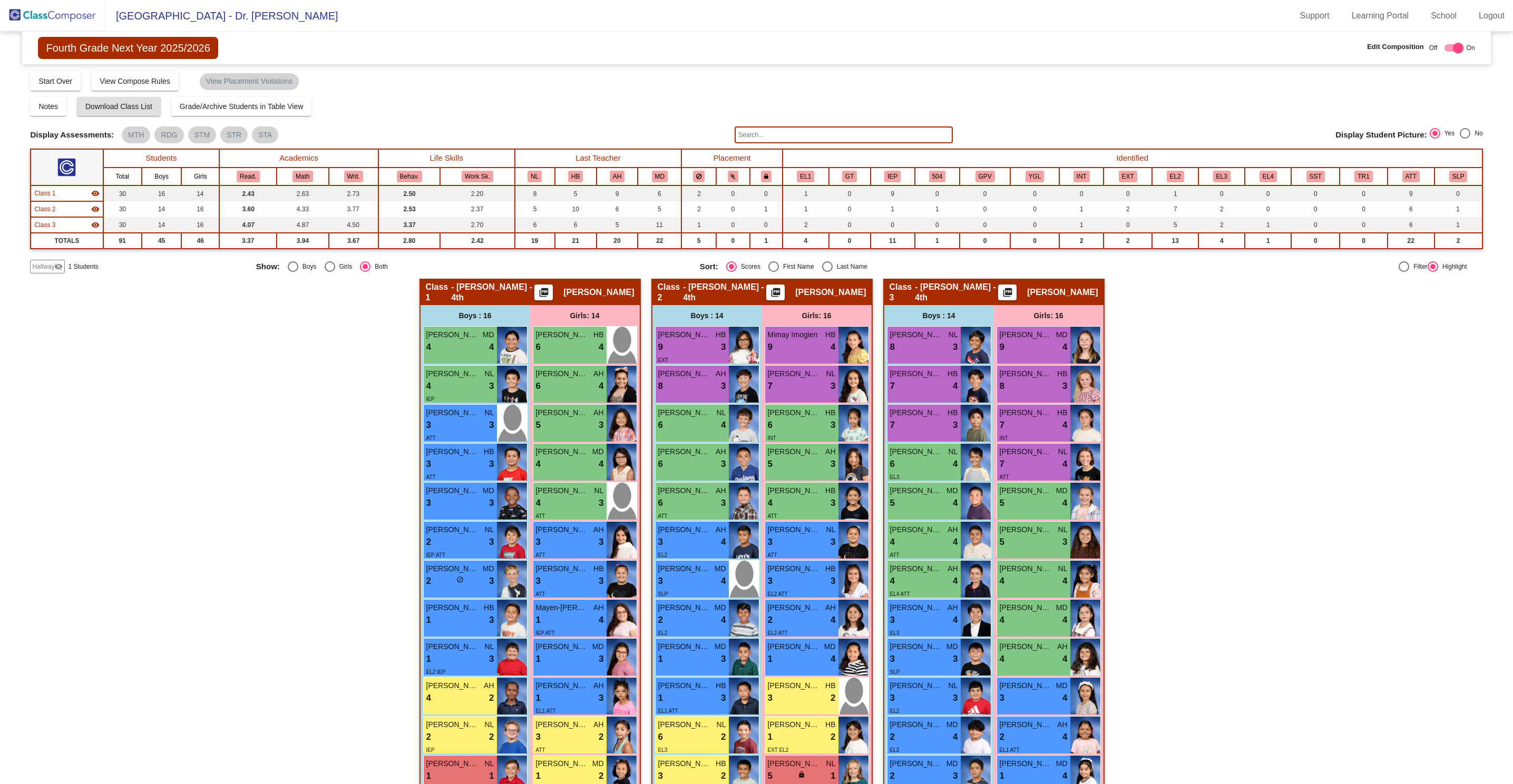
click at [67, 18] on img at bounding box center [53, 15] width 106 height 31
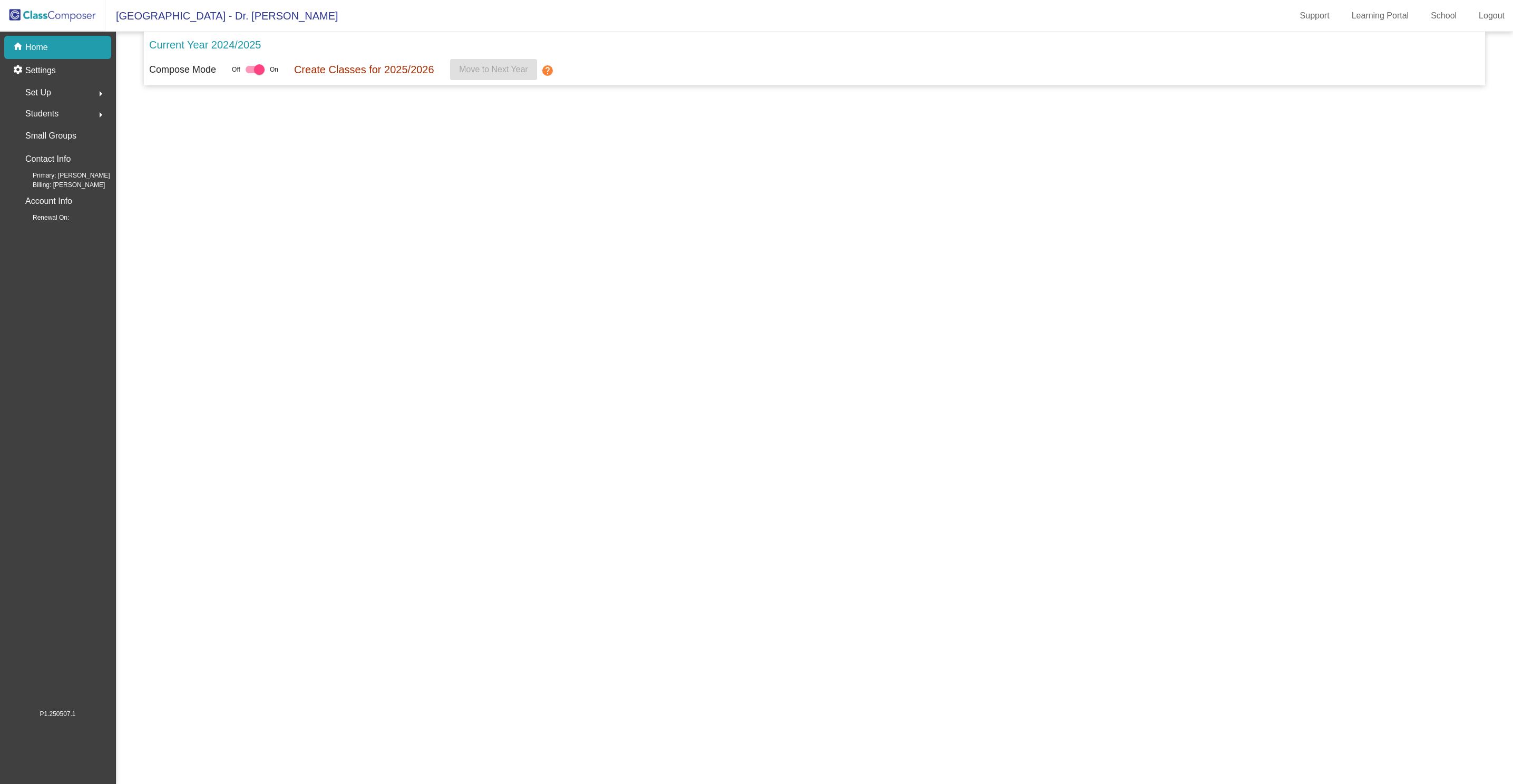
click at [67, 18] on img at bounding box center [53, 15] width 106 height 31
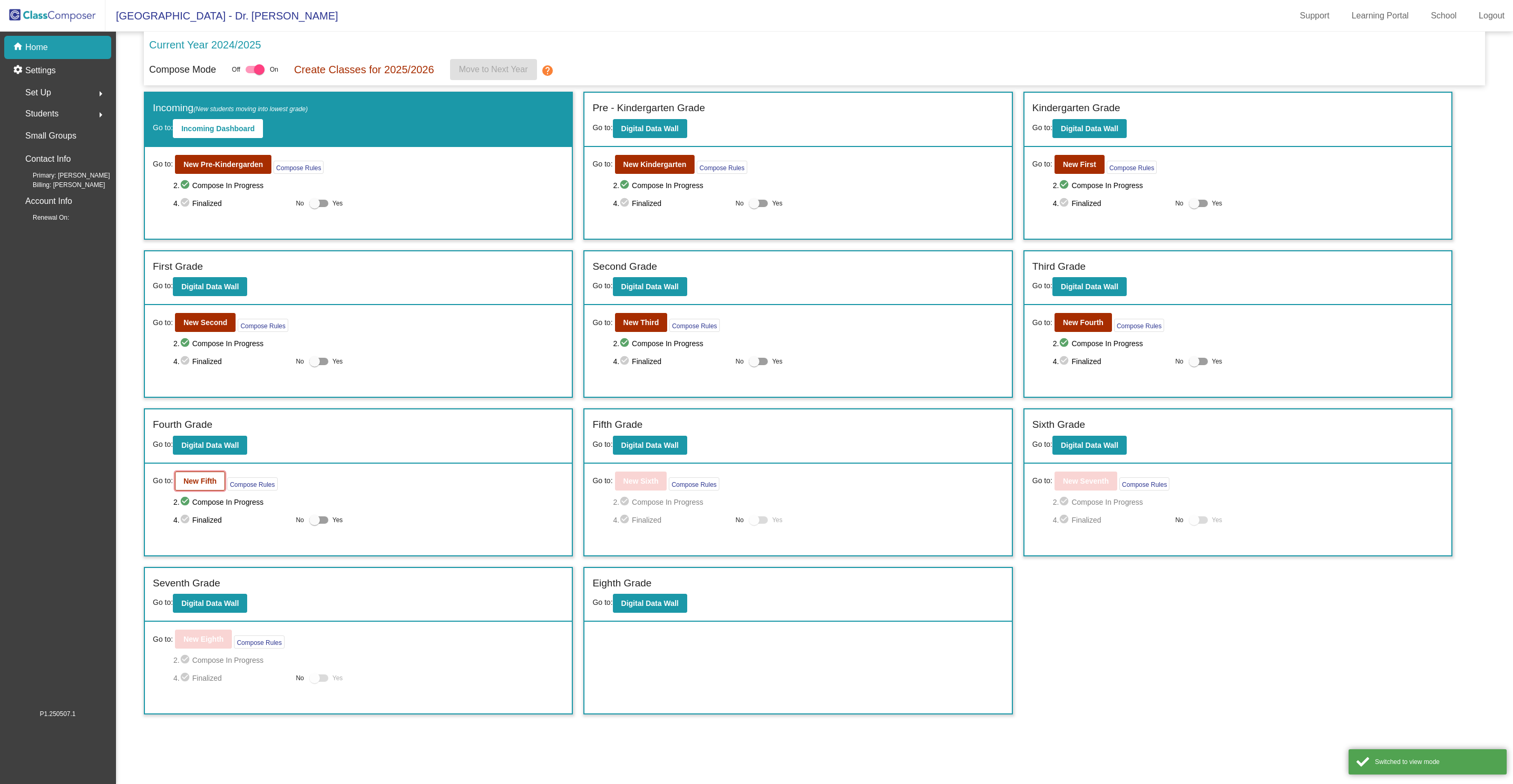
click at [188, 481] on b "New Fifth" at bounding box center [199, 480] width 33 height 9
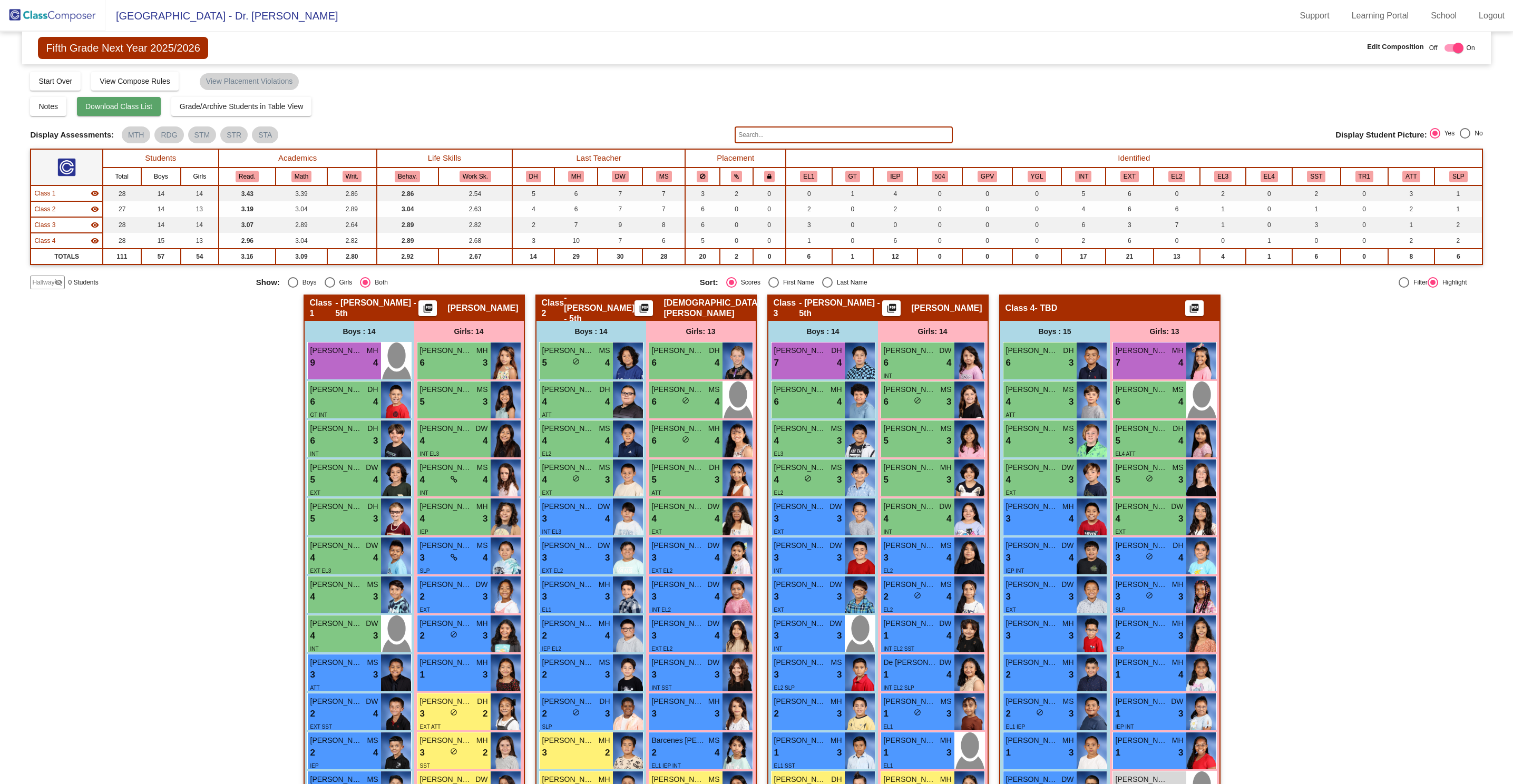
click at [138, 104] on span "Download Class List" at bounding box center [119, 106] width 67 height 9
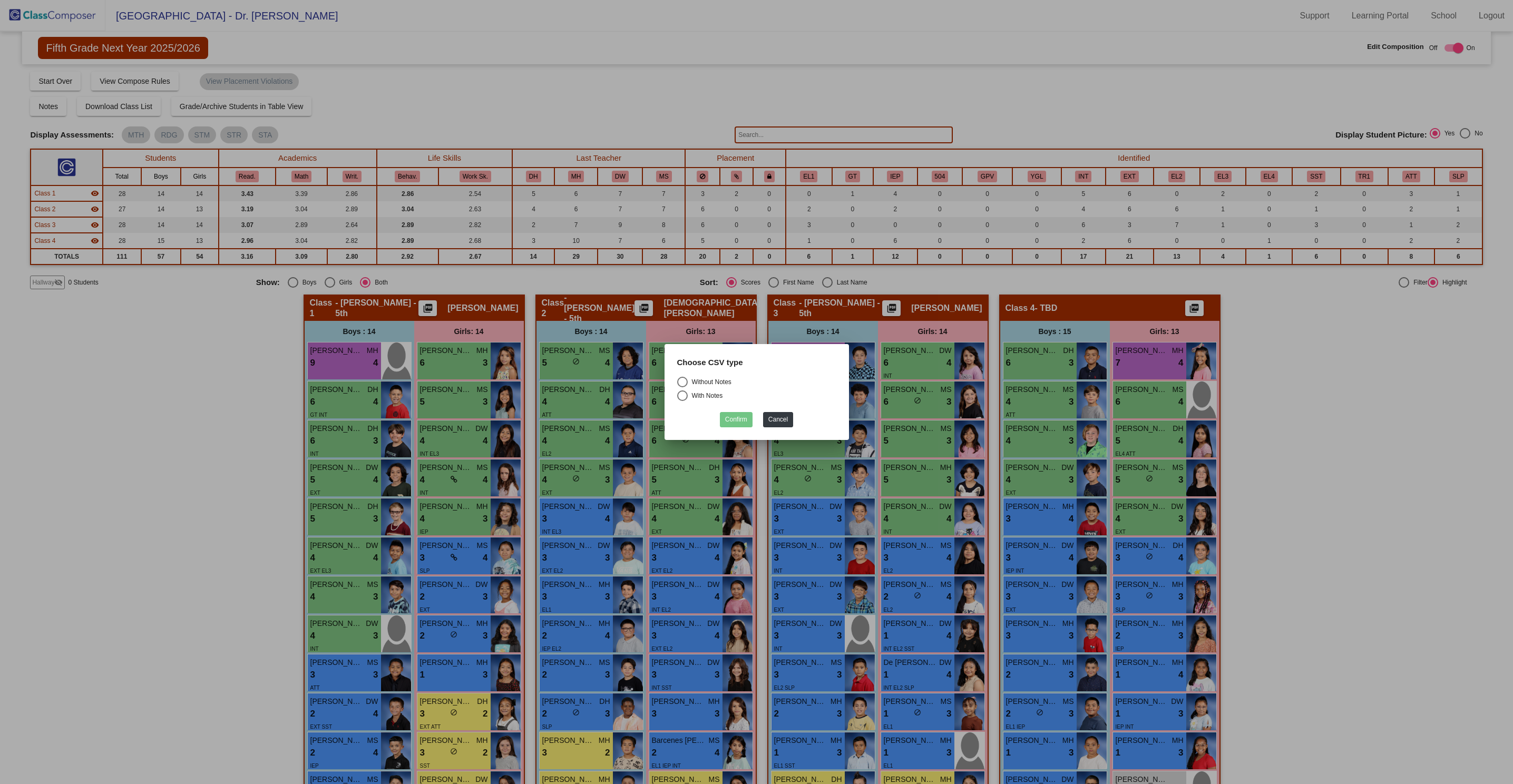
click at [680, 382] on div "Select an option" at bounding box center [683, 382] width 11 height 11
click at [682, 387] on input "Without Notes" at bounding box center [682, 387] width 1 height 1
radio input "true"
click at [734, 415] on button "Confirm" at bounding box center [736, 419] width 33 height 15
